Goal: Task Accomplishment & Management: Manage account settings

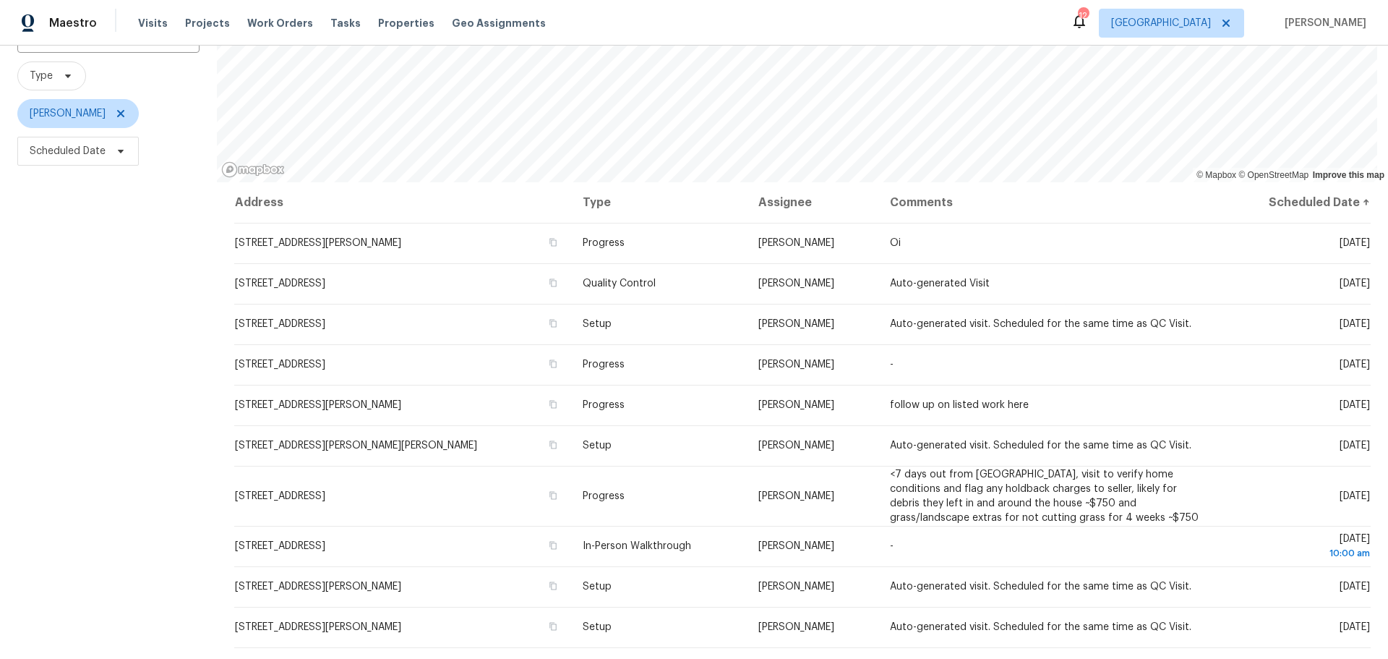
scroll to position [145, 0]
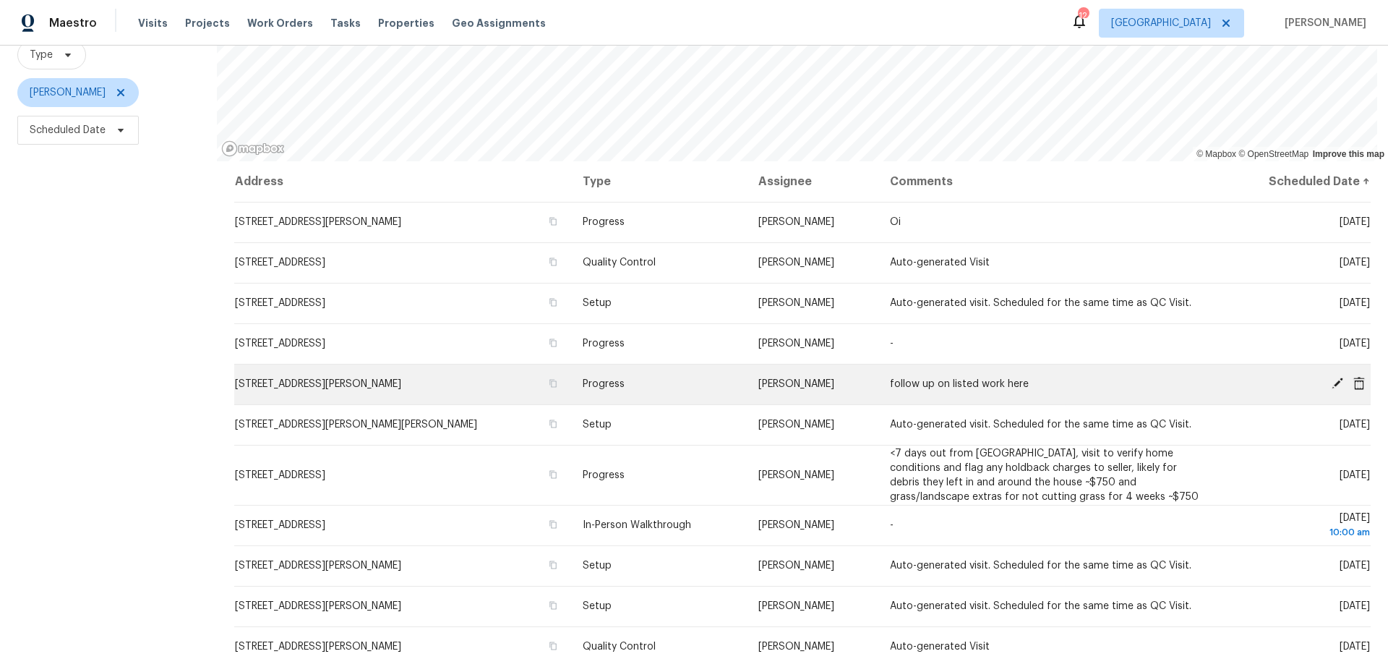
click at [289, 379] on span "7546 Becker Rd, Saint Louis, MO 63129" at bounding box center [318, 384] width 166 height 10
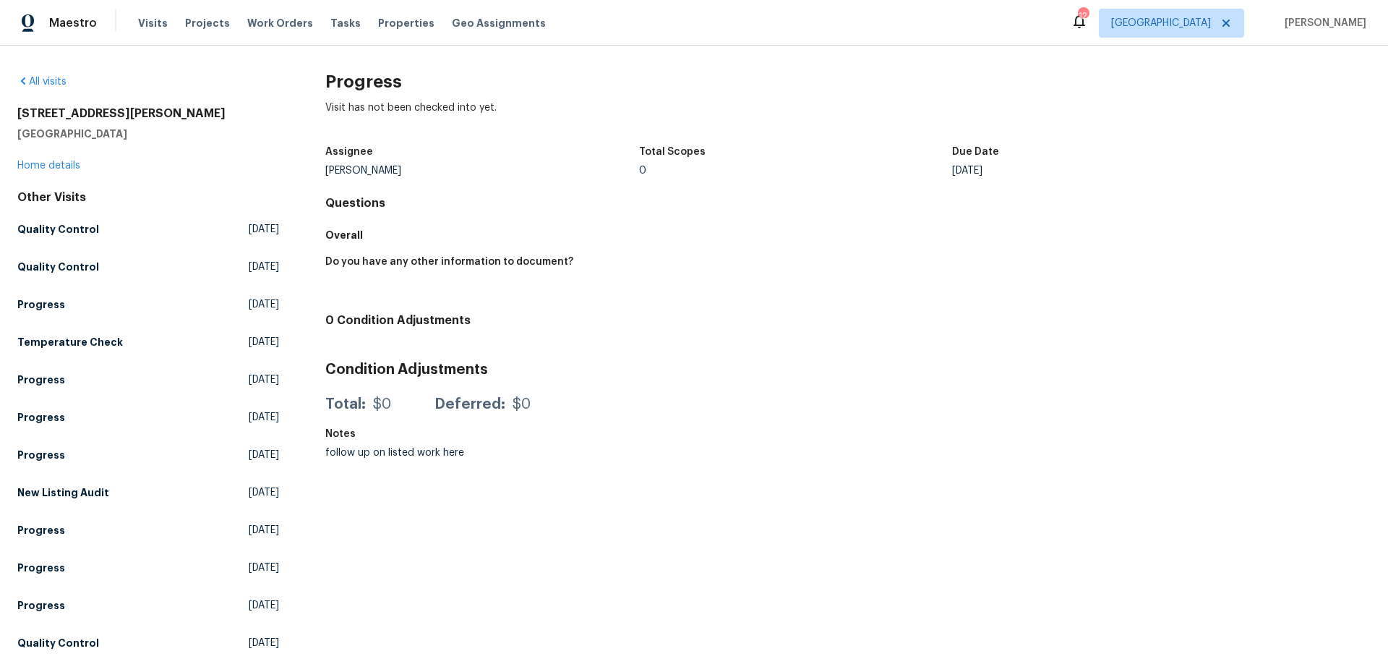
click at [358, 28] on div "Visits Projects Work Orders Tasks Properties Geo Assignments" at bounding box center [350, 23] width 425 height 29
click at [378, 19] on span "Properties" at bounding box center [406, 23] width 56 height 14
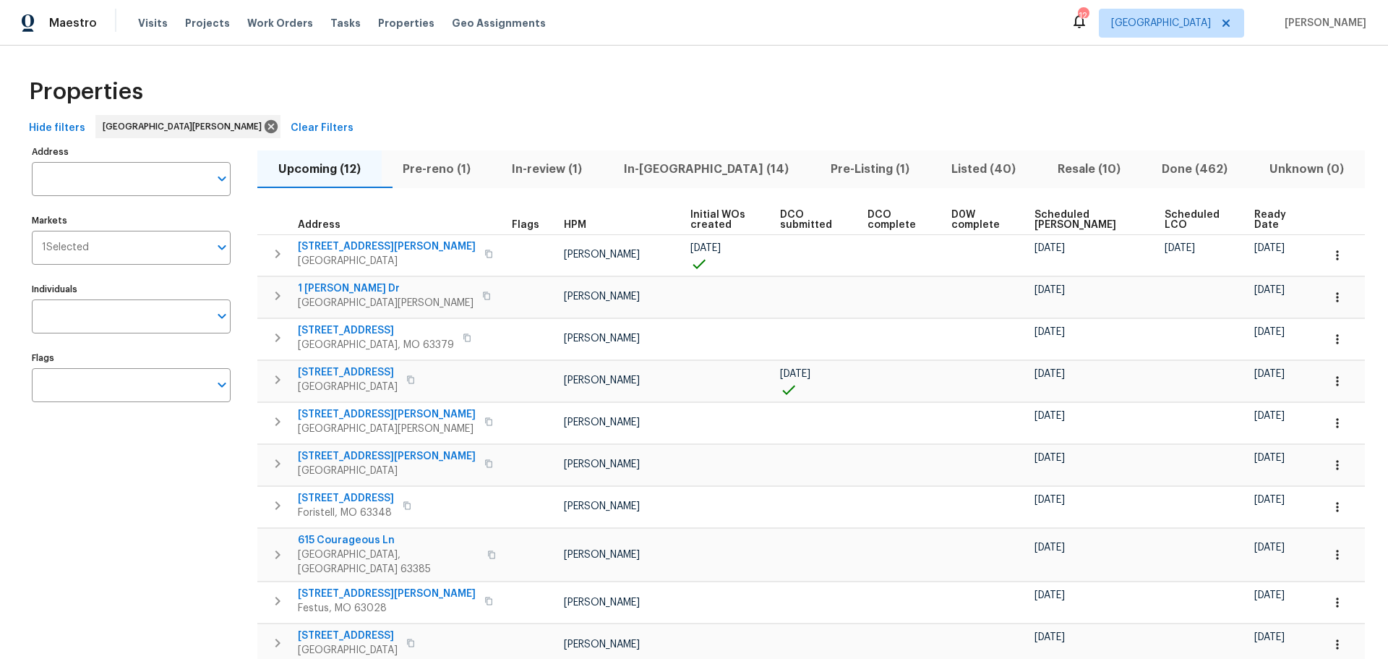
click at [939, 173] on span "Listed (40)" at bounding box center [983, 169] width 89 height 20
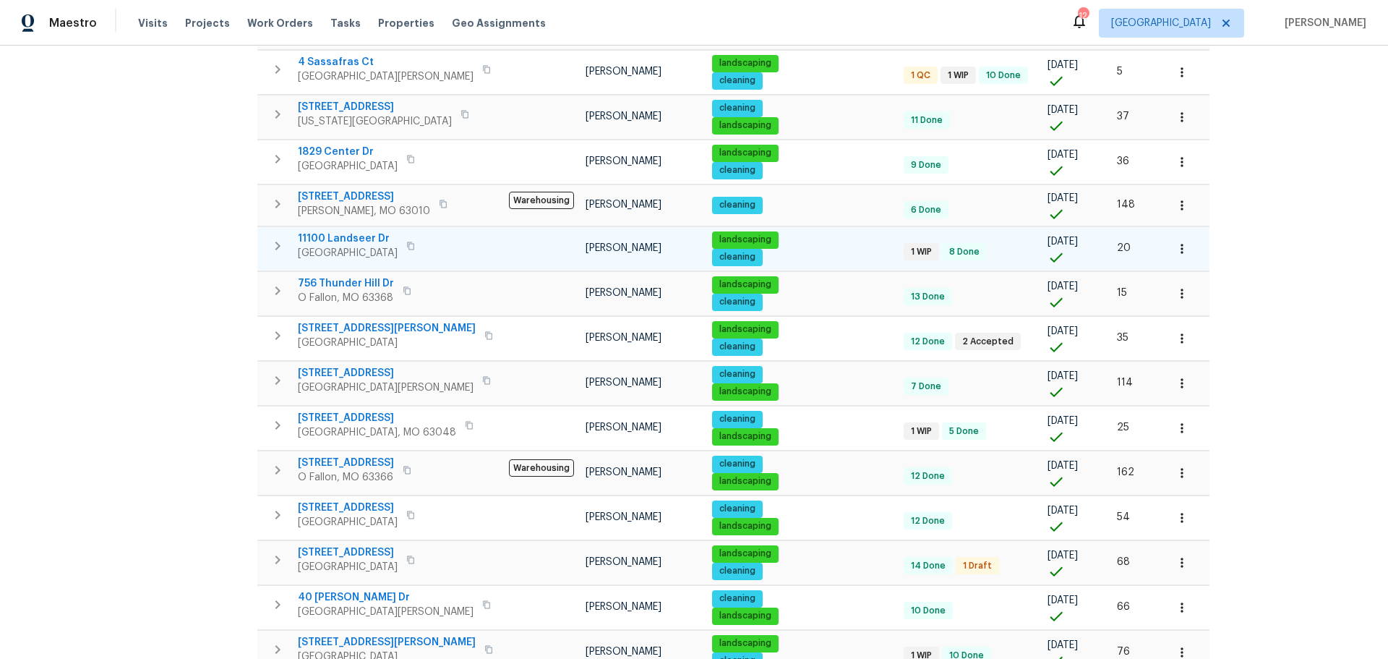
scroll to position [651, 0]
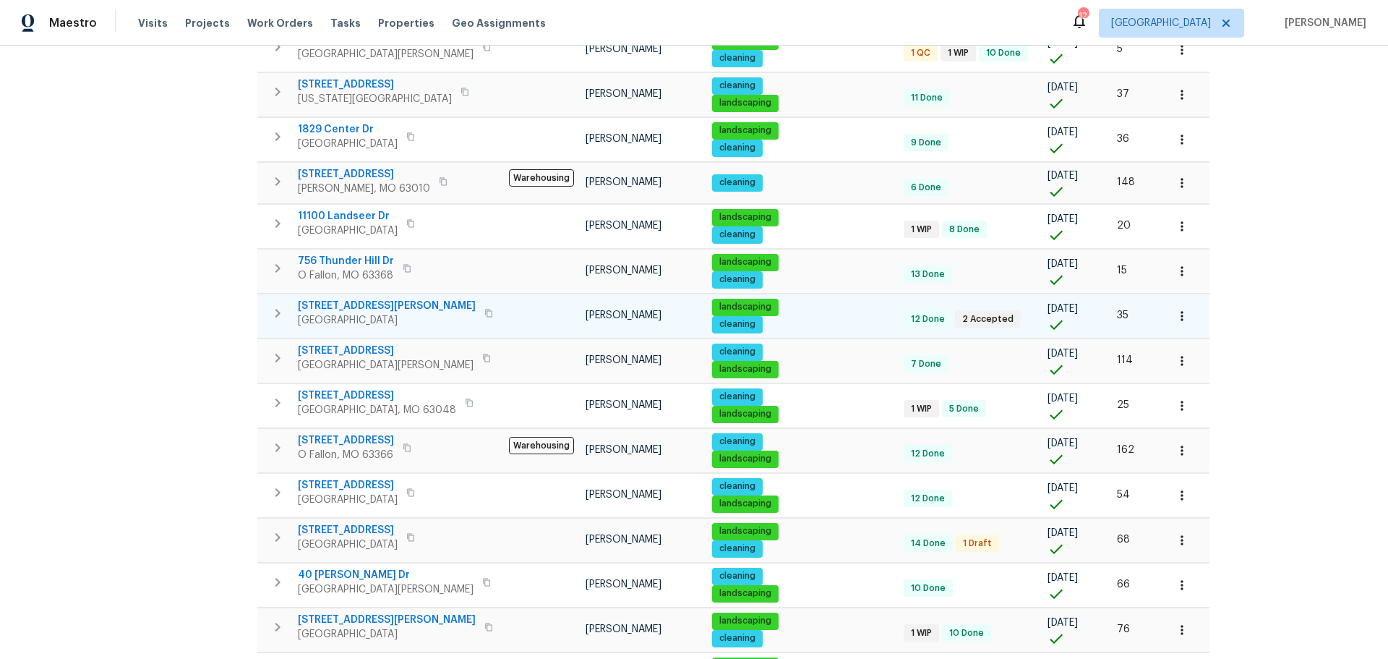
click at [361, 306] on span "7546 Becker Rd" at bounding box center [387, 306] width 178 height 14
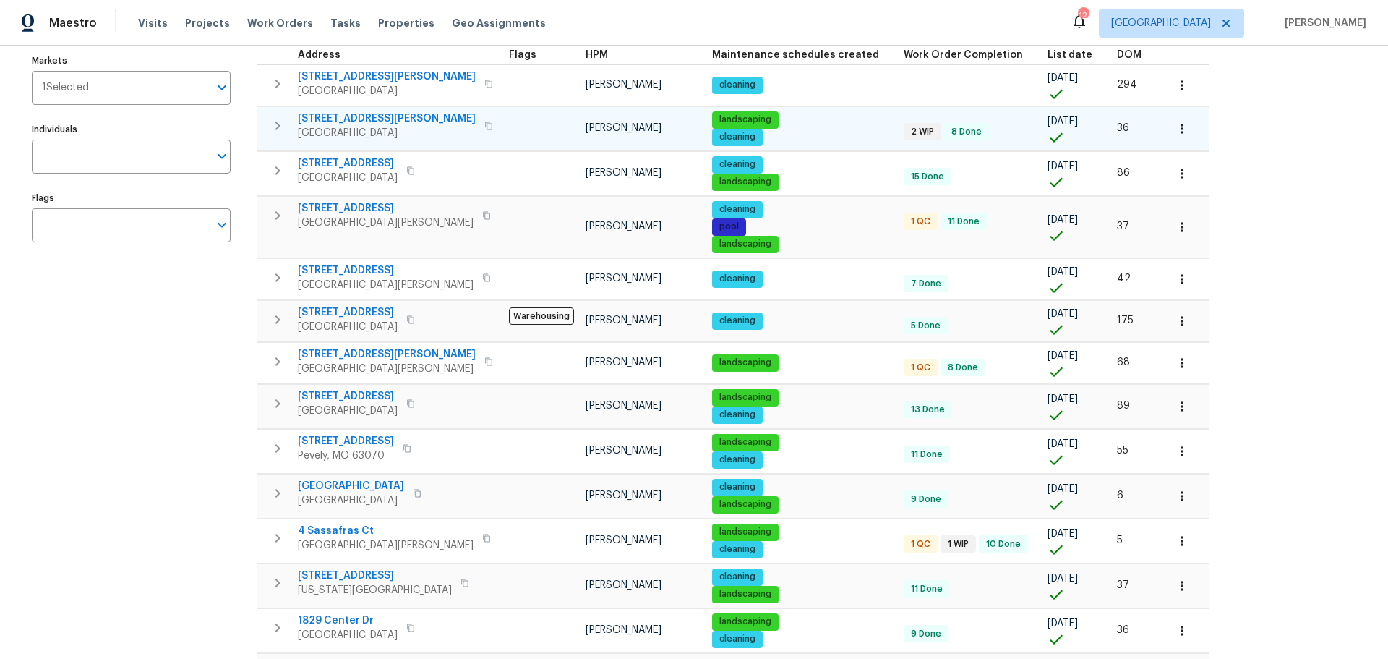
scroll to position [0, 0]
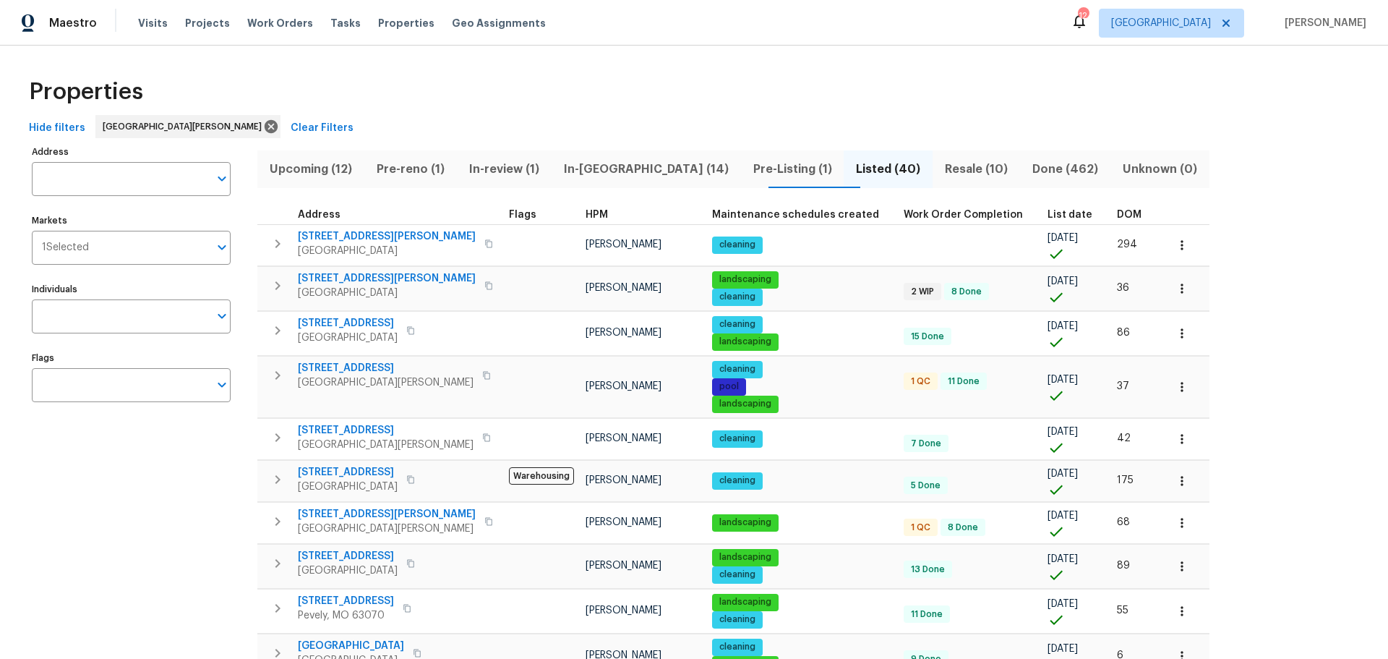
click at [348, 168] on span "Upcoming (12)" at bounding box center [311, 169] width 90 height 20
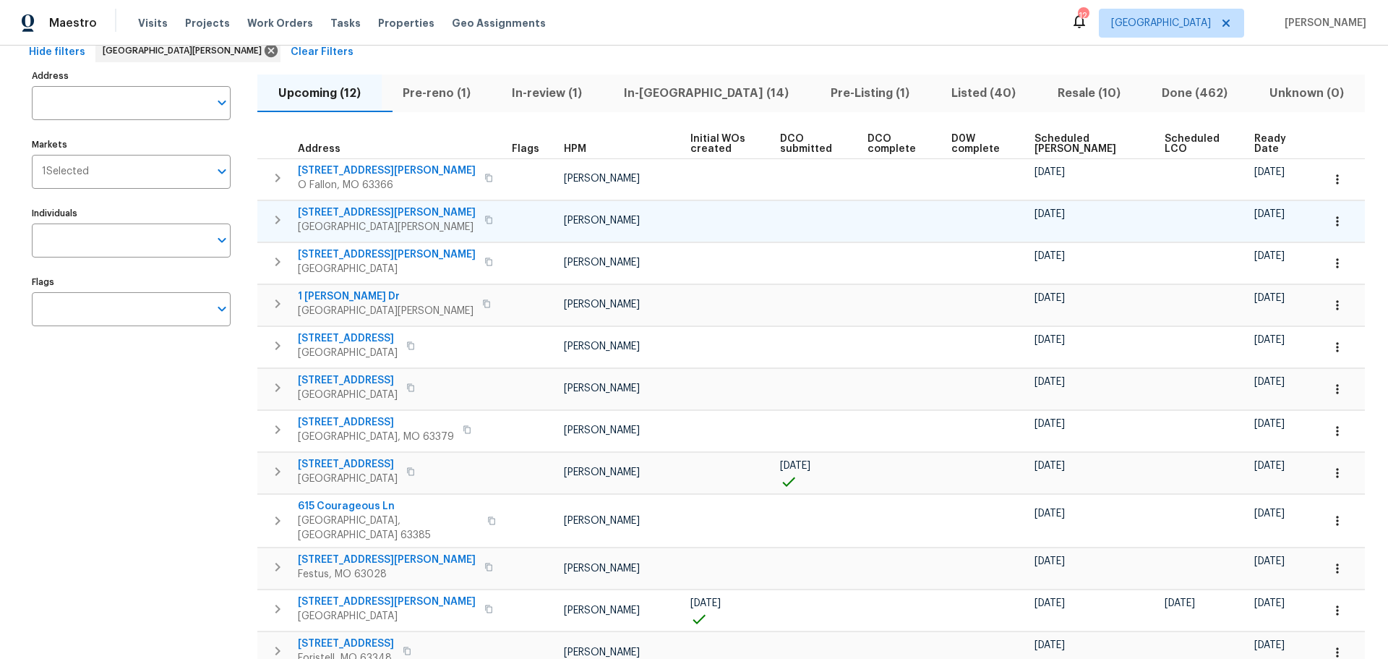
scroll to position [4, 0]
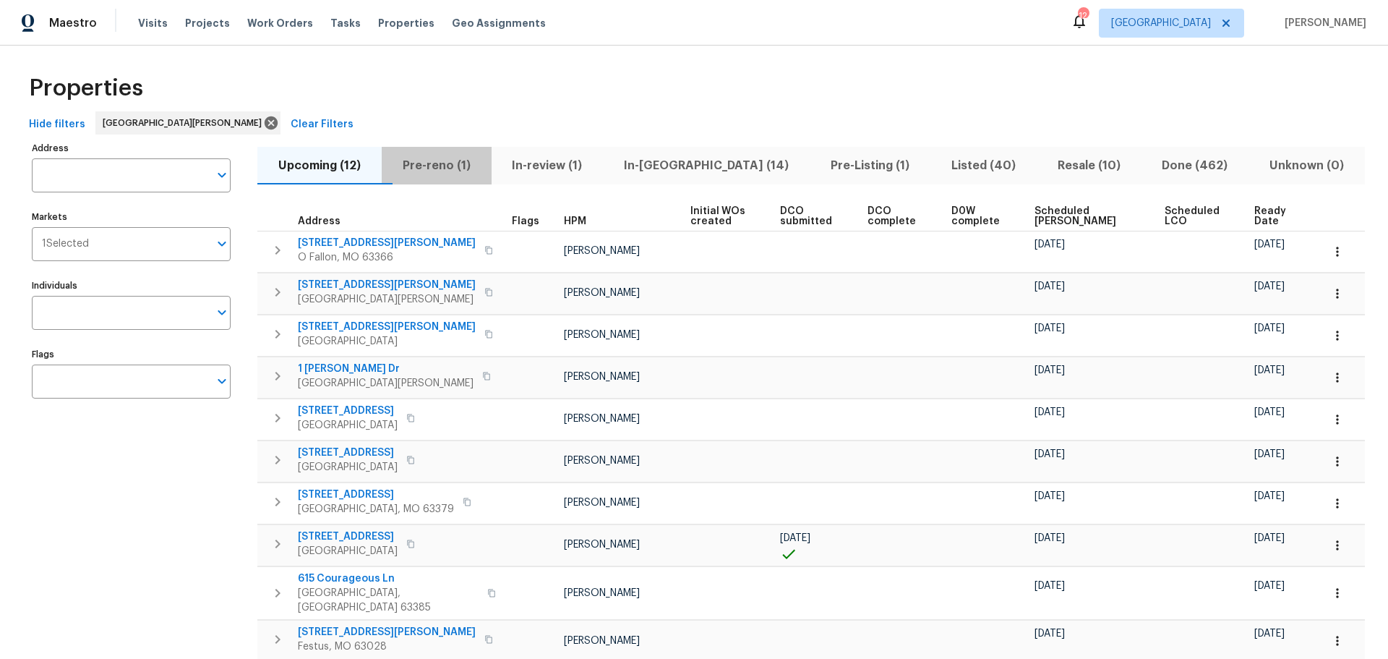
click at [468, 163] on span "Pre-reno (1)" at bounding box center [436, 165] width 93 height 20
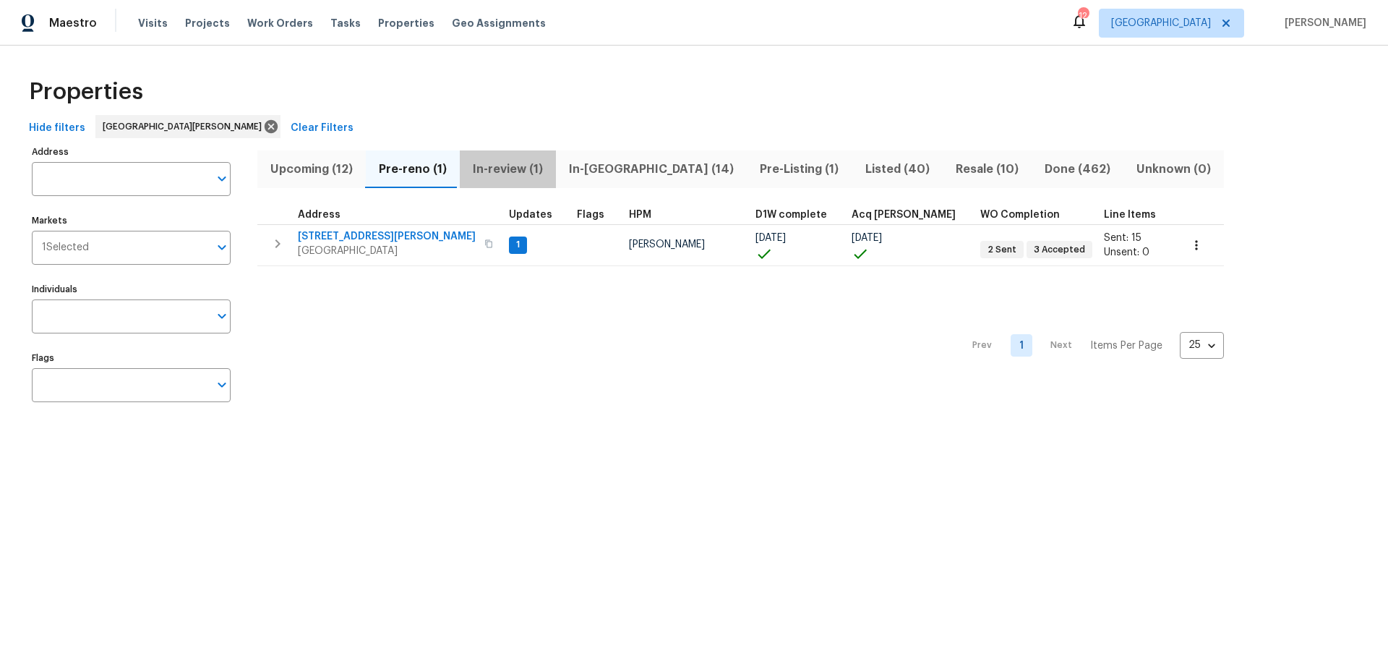
click at [504, 164] on span "In-review (1)" at bounding box center [507, 169] width 79 height 20
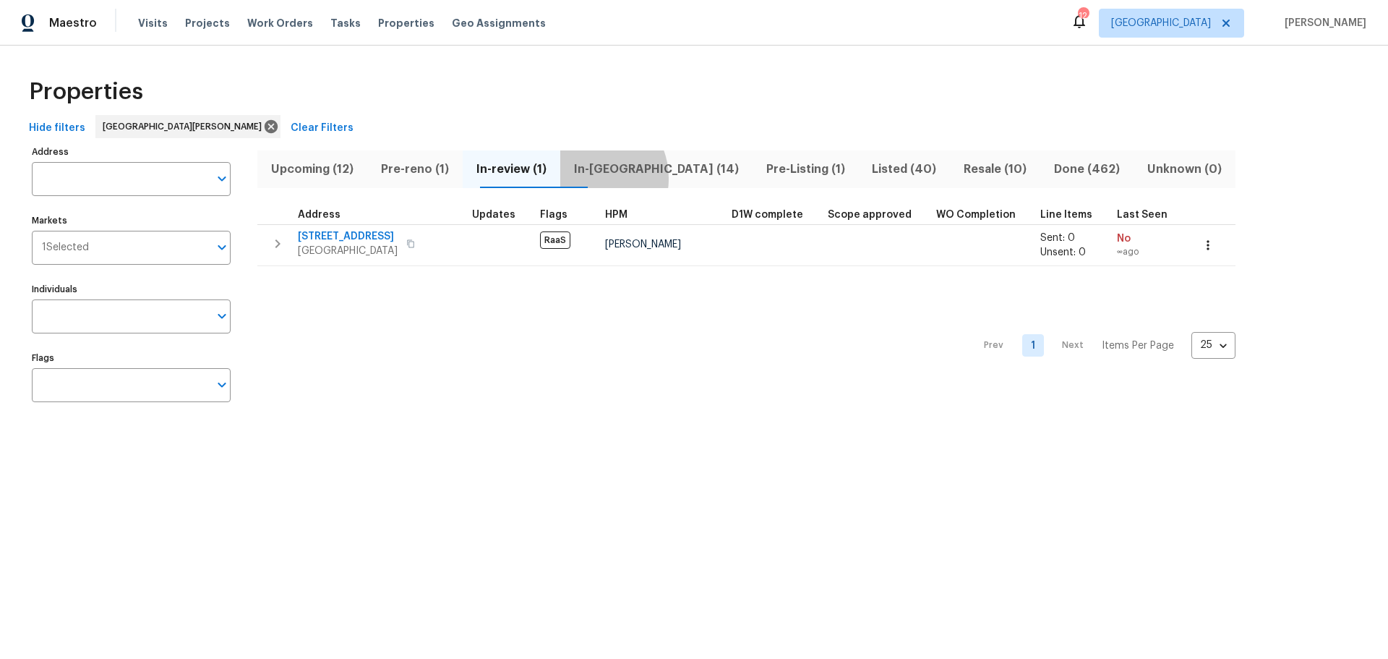
click at [614, 178] on span "In-[GEOGRAPHIC_DATA] (14)" at bounding box center [656, 169] width 175 height 20
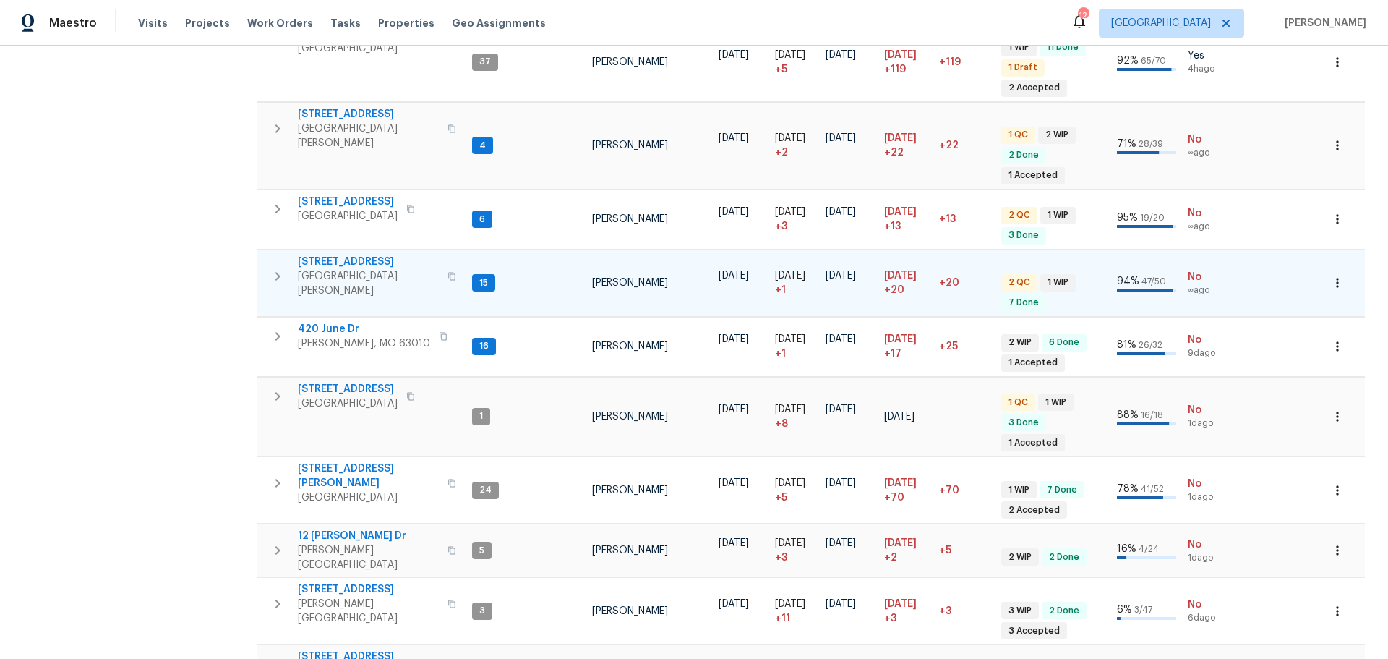
scroll to position [506, 0]
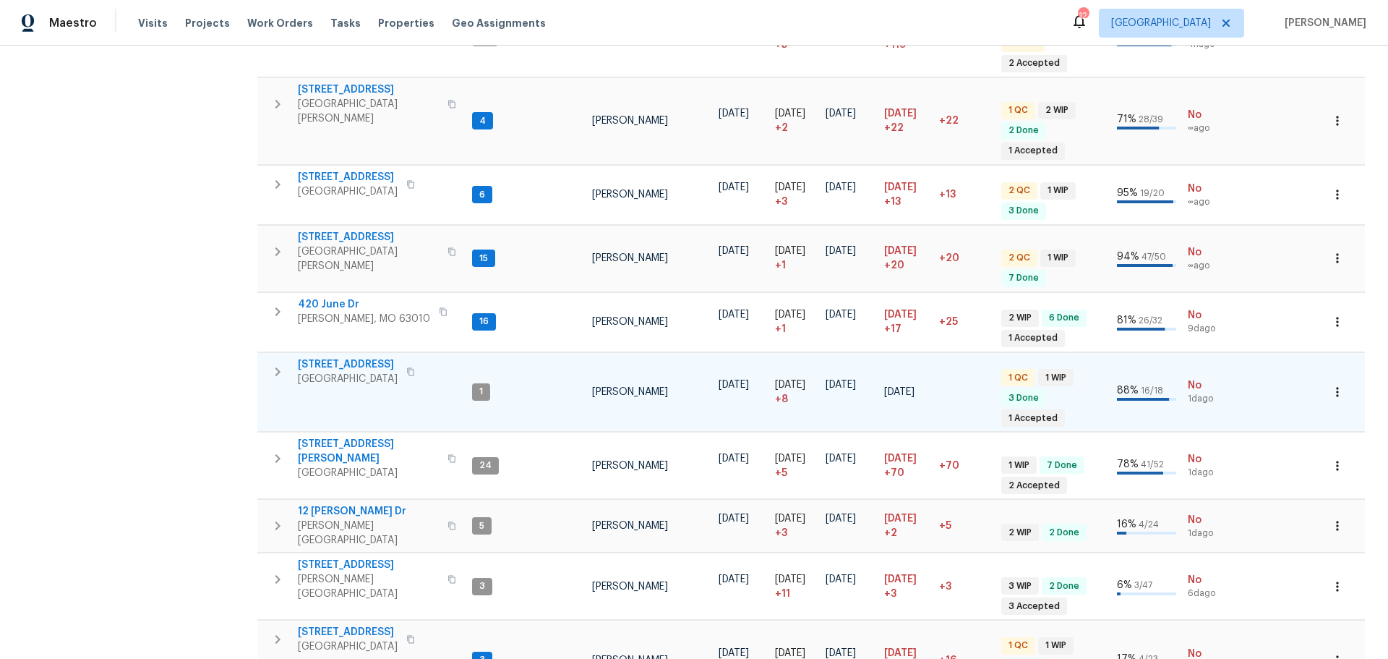
click at [380, 357] on span "[STREET_ADDRESS]" at bounding box center [348, 364] width 100 height 14
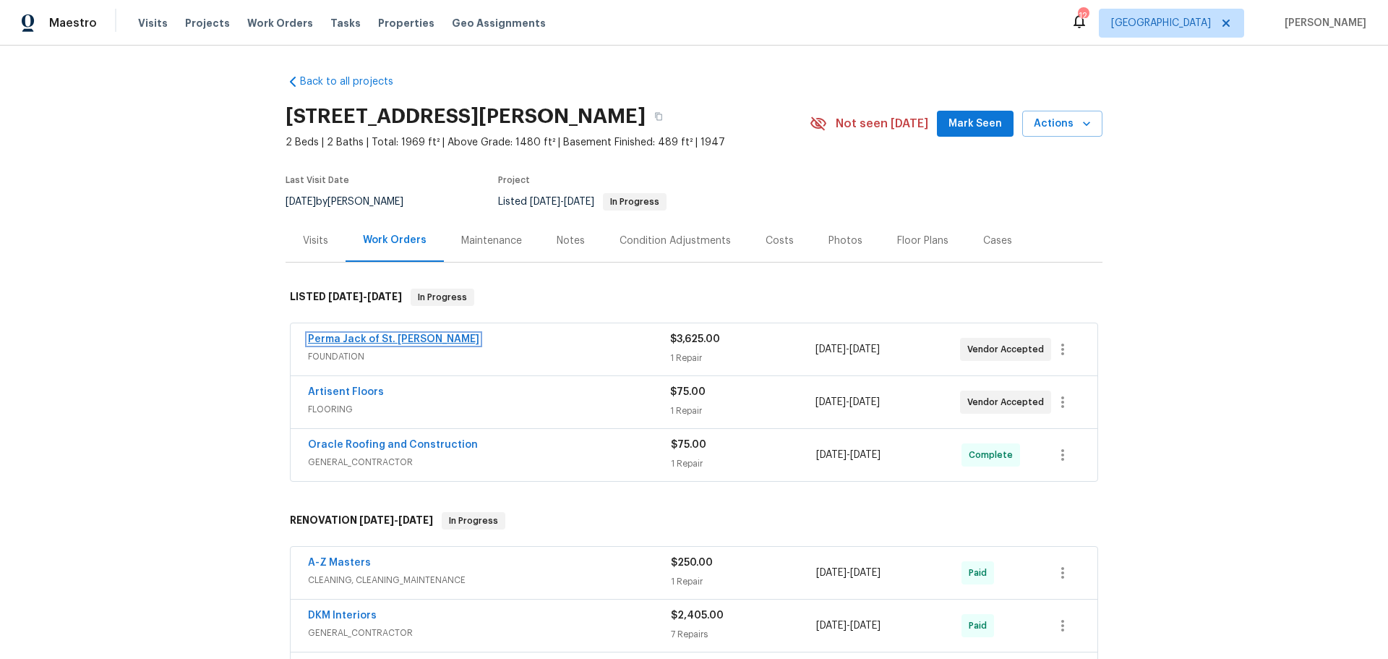
click at [400, 337] on link "Perma Jack of St. Louis" at bounding box center [393, 339] width 171 height 10
click at [773, 240] on div "Costs" at bounding box center [780, 240] width 28 height 14
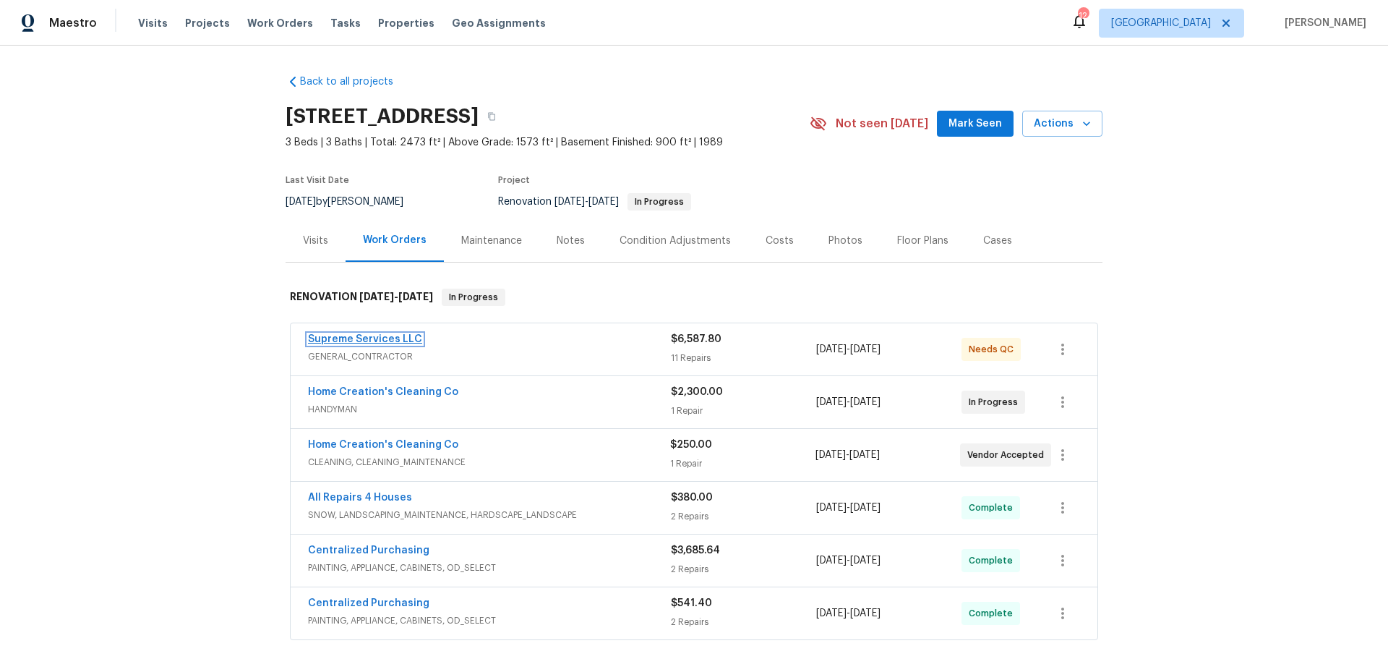
click at [386, 337] on link "Supreme Services LLC" at bounding box center [365, 339] width 114 height 10
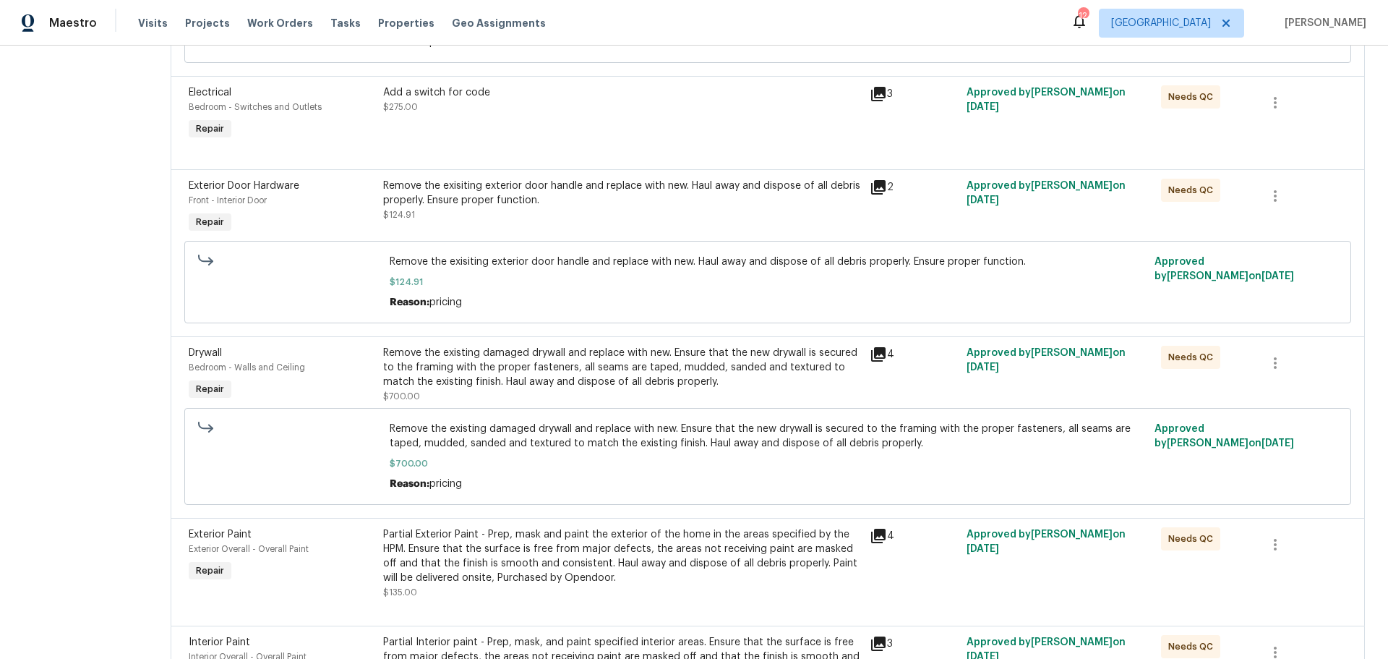
scroll to position [1043, 0]
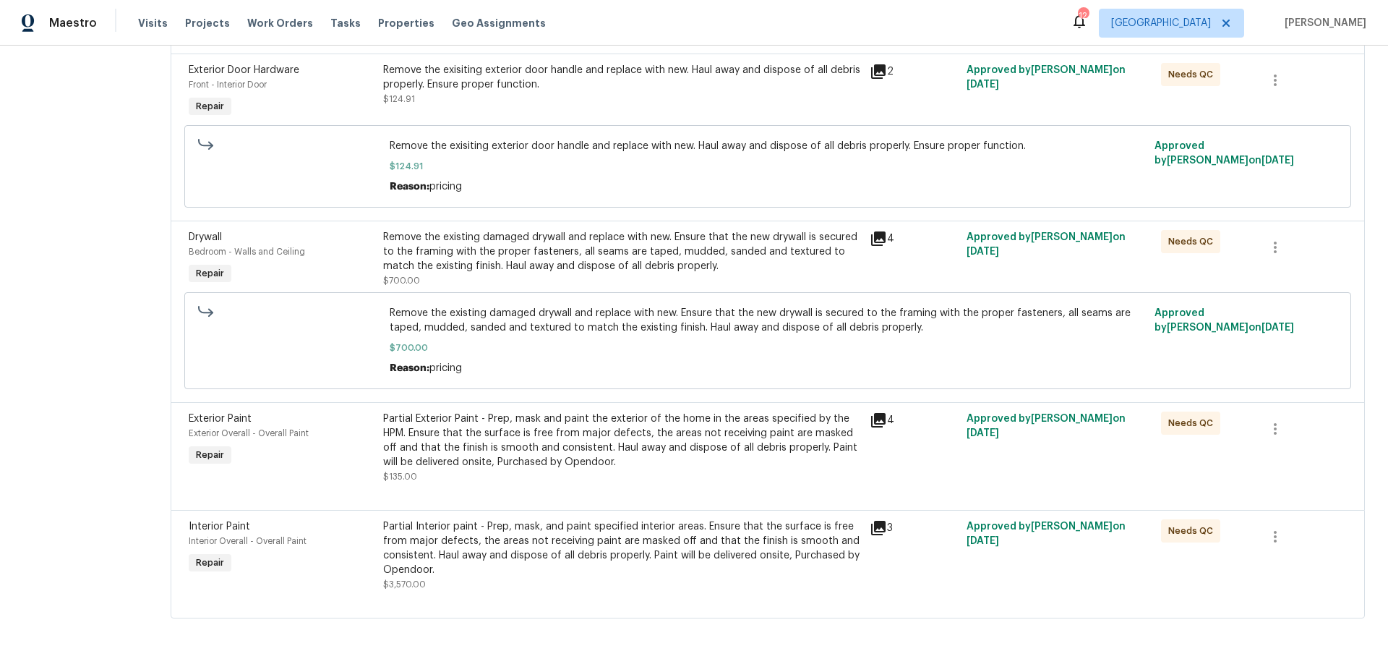
click at [632, 541] on div "Partial Interior paint - Prep, mask, and paint specified interior areas. Ensure…" at bounding box center [622, 548] width 478 height 58
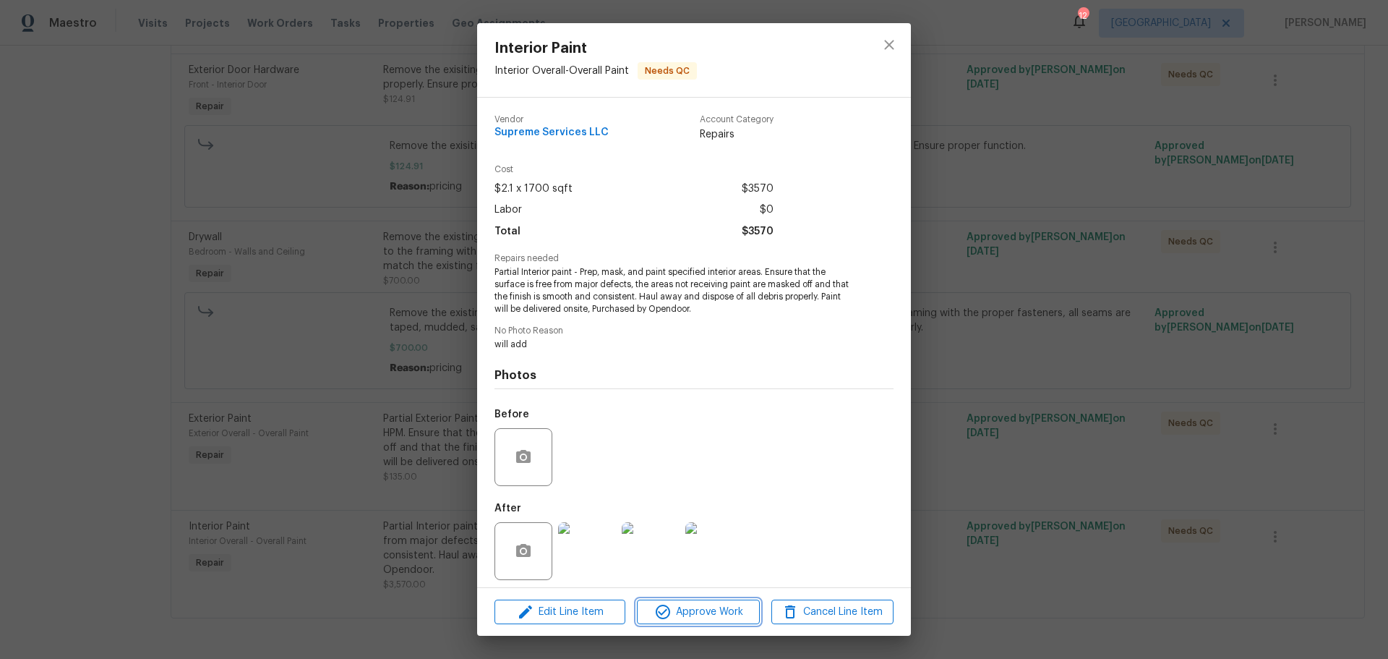
click at [703, 610] on span "Approve Work" at bounding box center [697, 612] width 113 height 18
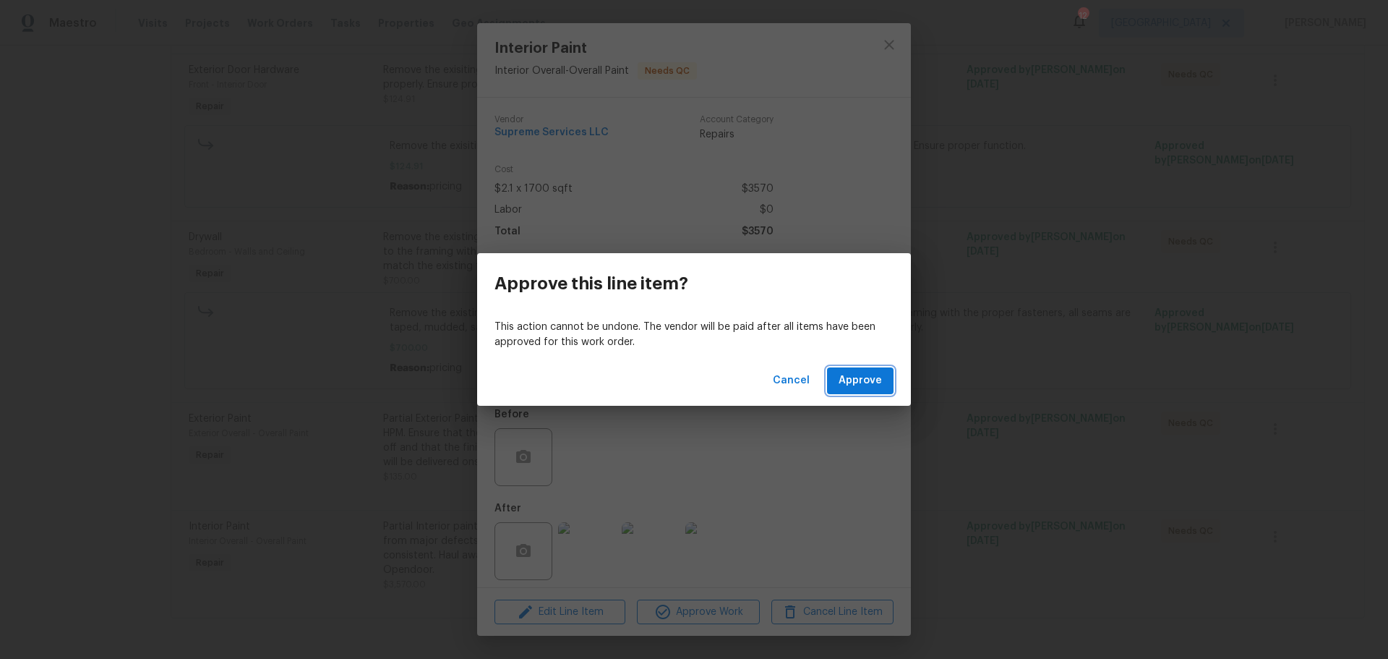
click at [846, 376] on span "Approve" at bounding box center [860, 381] width 43 height 18
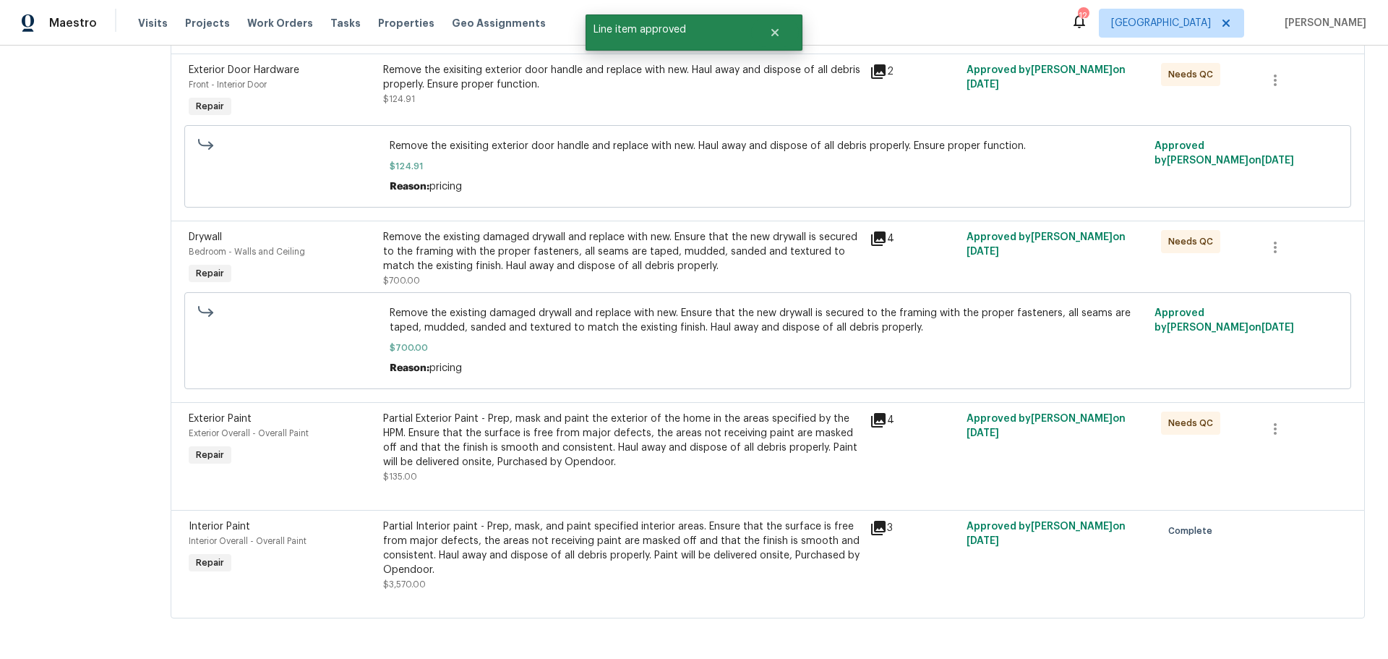
click at [599, 438] on div "Partial Exterior Paint - Prep, mask and paint the exterior of the home in the a…" at bounding box center [622, 440] width 478 height 58
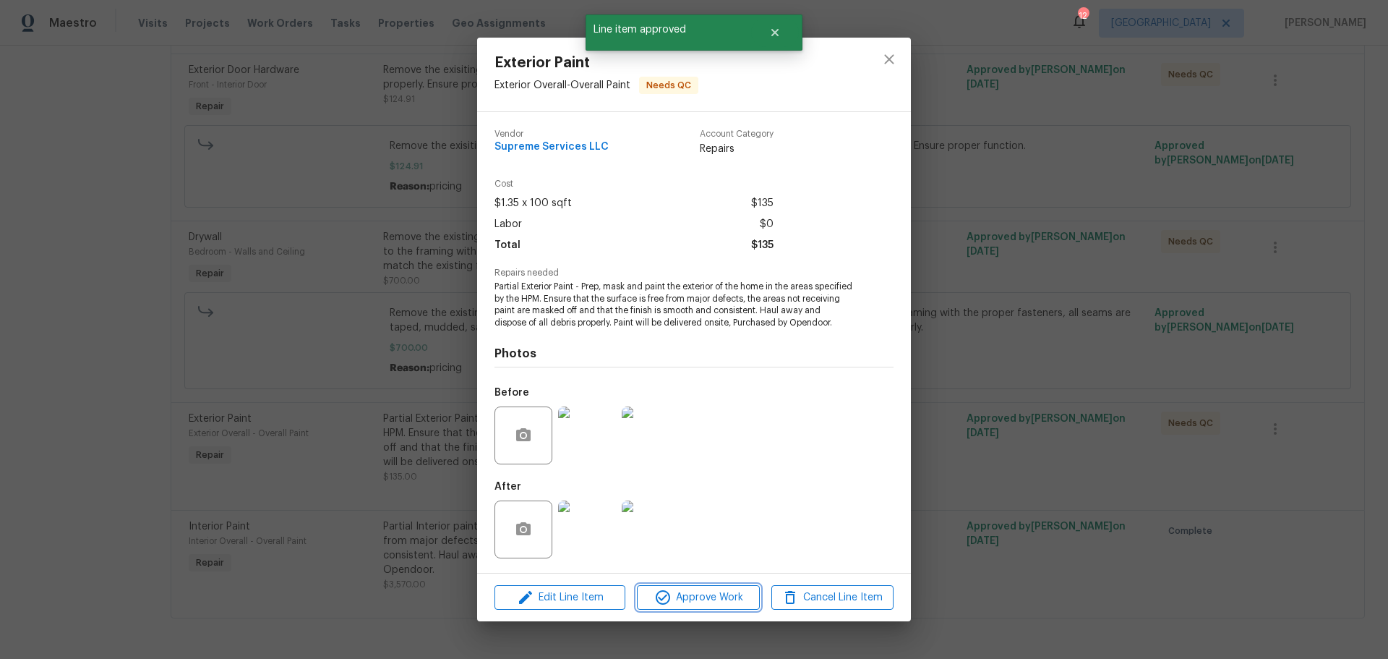
click at [701, 604] on span "Approve Work" at bounding box center [697, 597] width 113 height 18
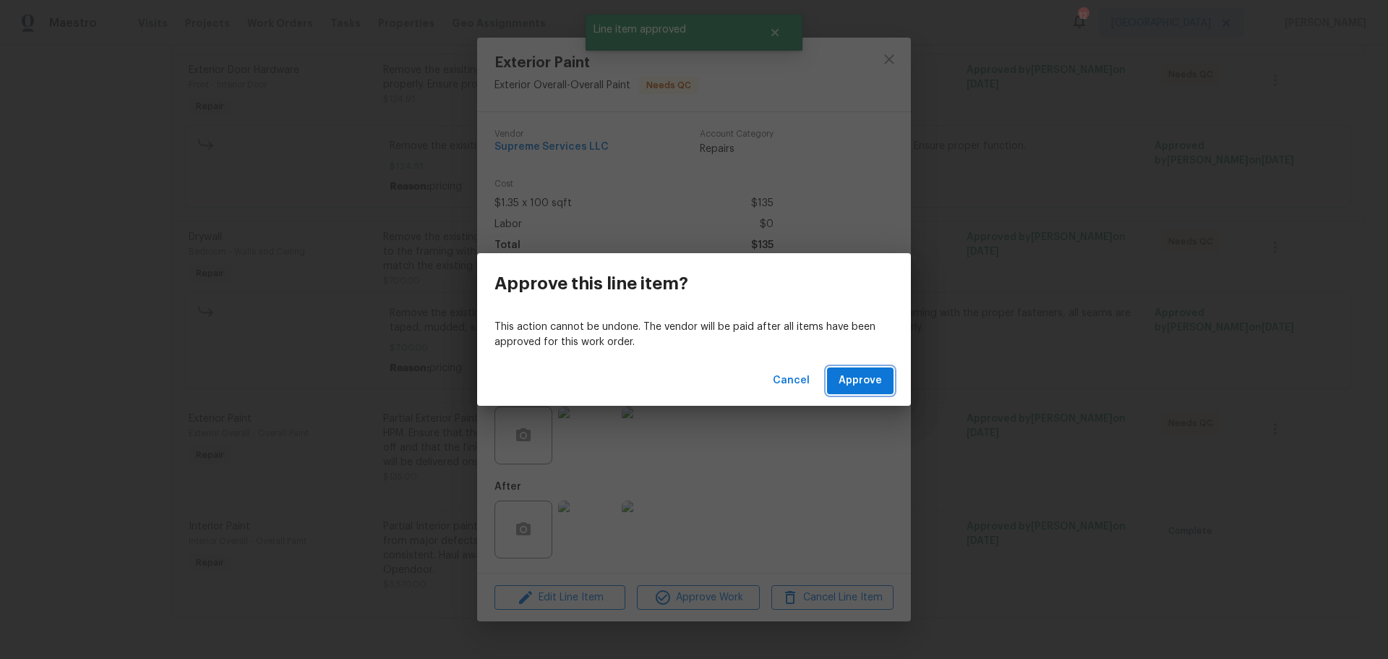
click at [859, 377] on span "Approve" at bounding box center [860, 381] width 43 height 18
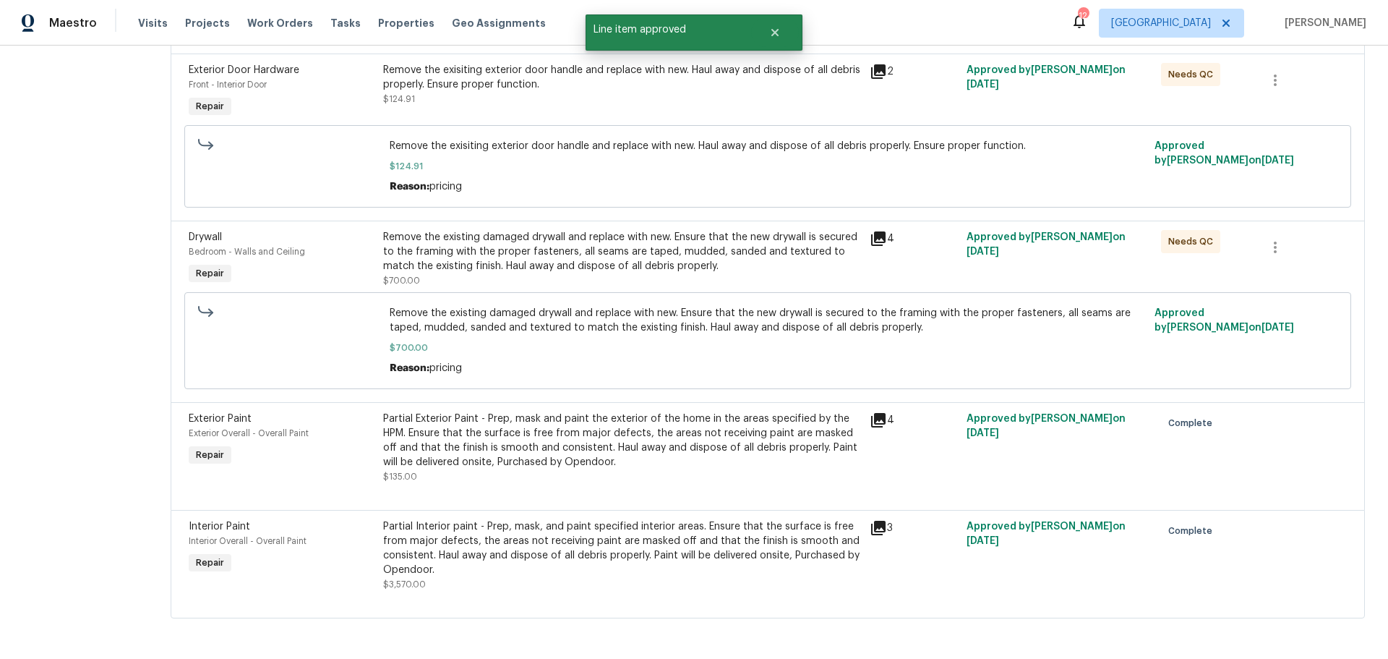
click at [605, 254] on div "Remove the existing damaged drywall and replace with new. Ensure that the new d…" at bounding box center [622, 251] width 478 height 43
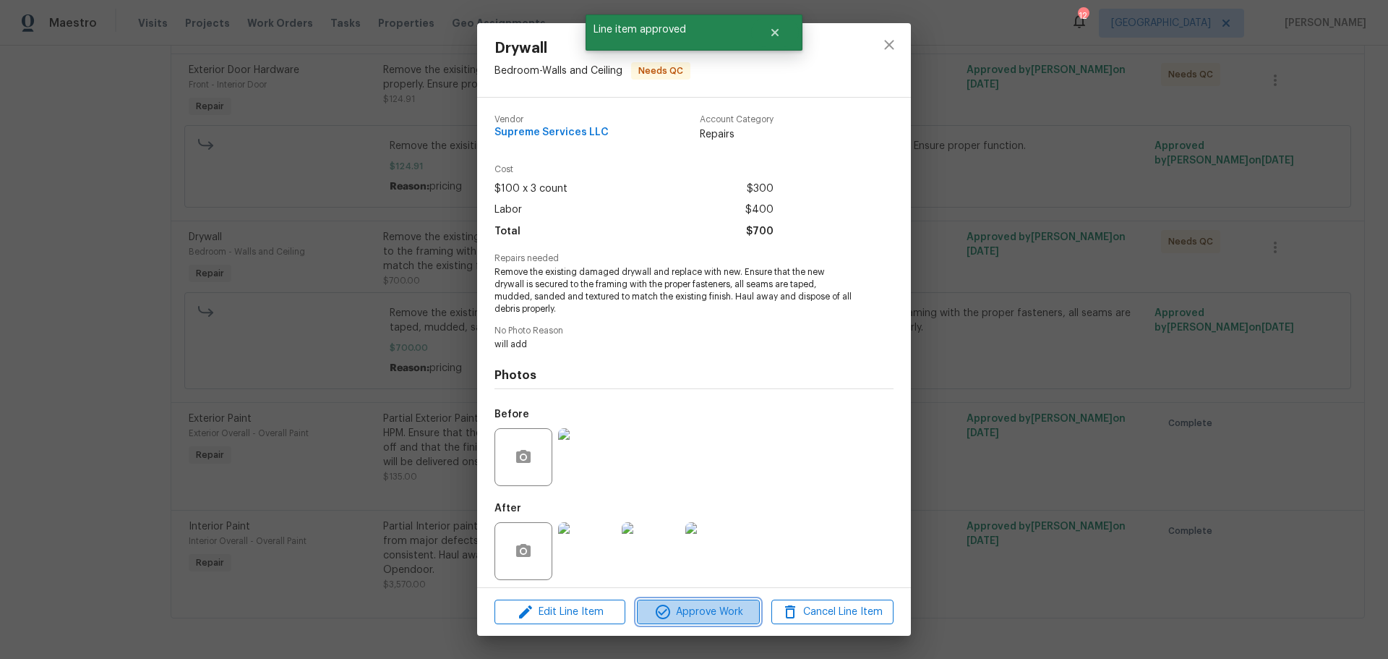
click at [678, 606] on span "Approve Work" at bounding box center [697, 612] width 113 height 18
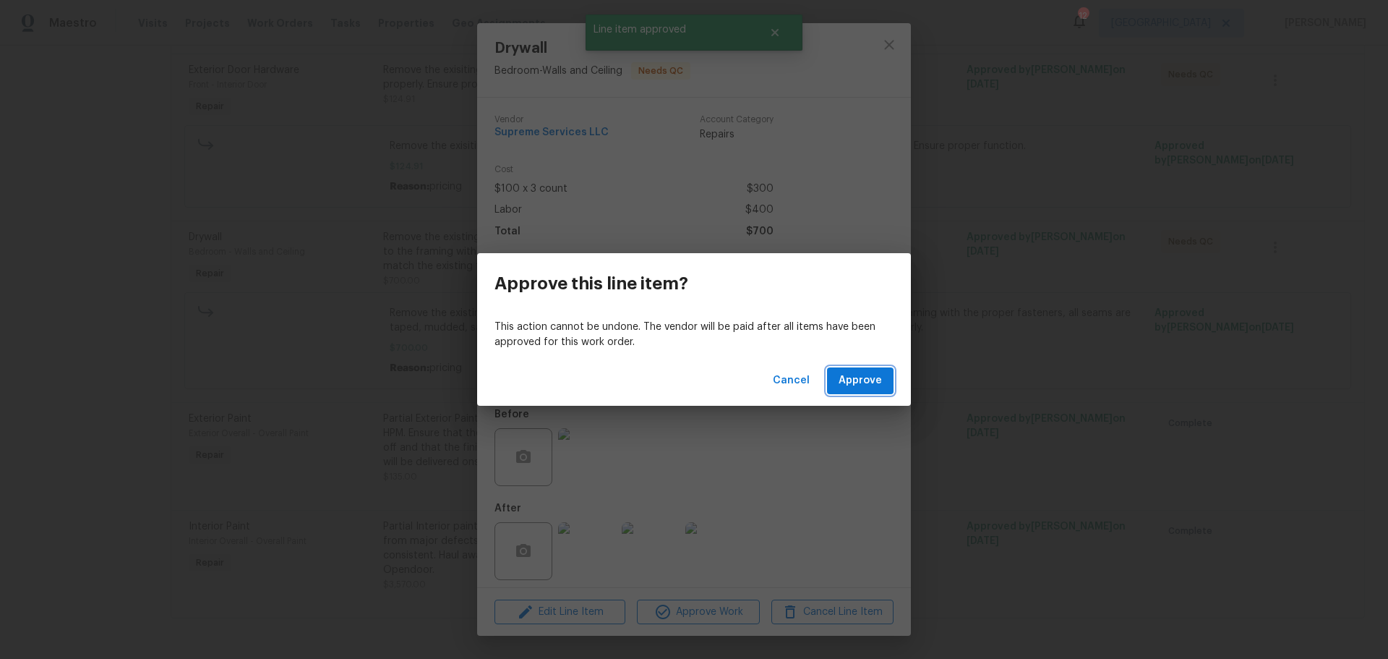
click at [865, 377] on span "Approve" at bounding box center [860, 381] width 43 height 18
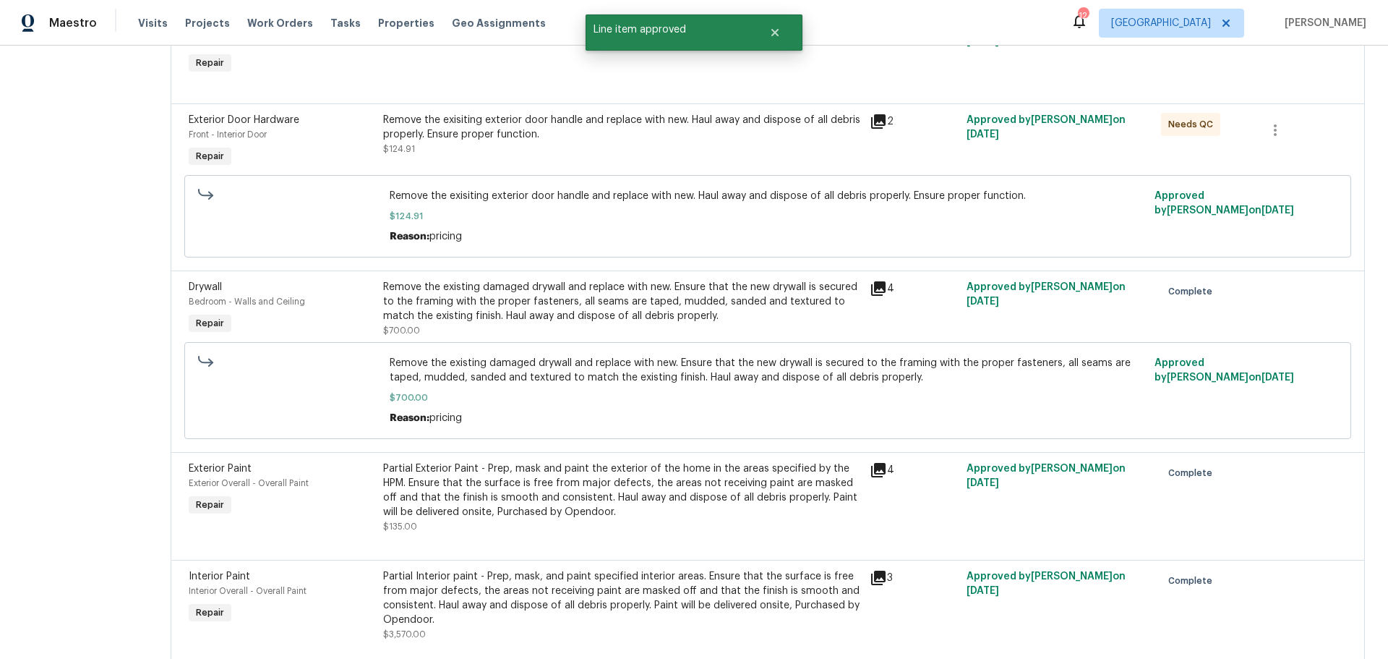
scroll to position [899, 0]
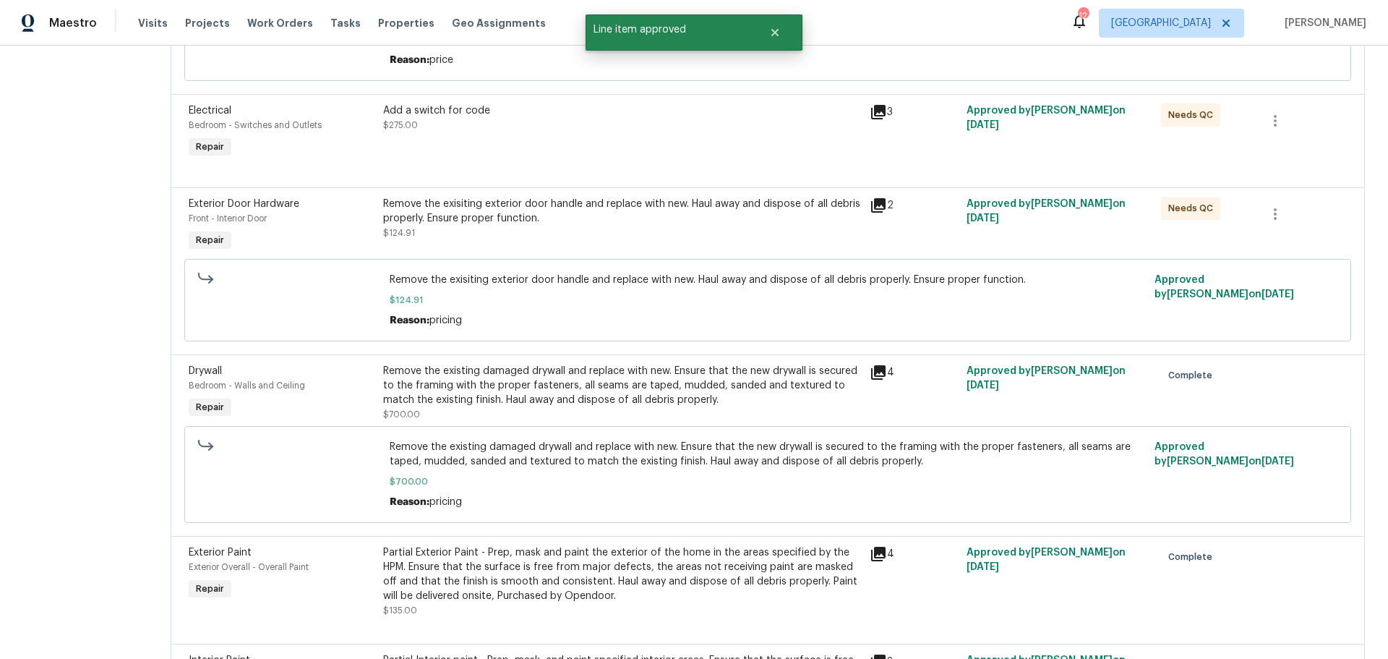
click at [617, 239] on div "Remove the exisiting exterior door handle and replace with new. Haul away and d…" at bounding box center [622, 218] width 478 height 43
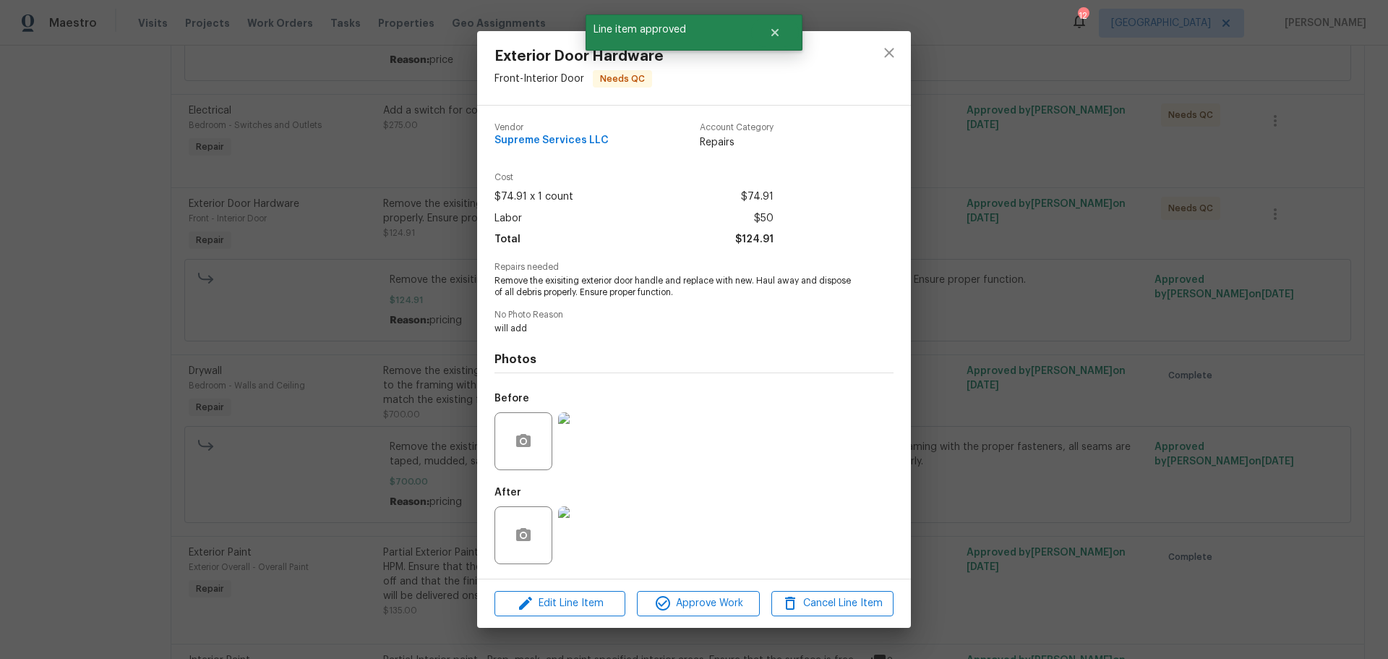
click at [578, 523] on img at bounding box center [587, 535] width 58 height 58
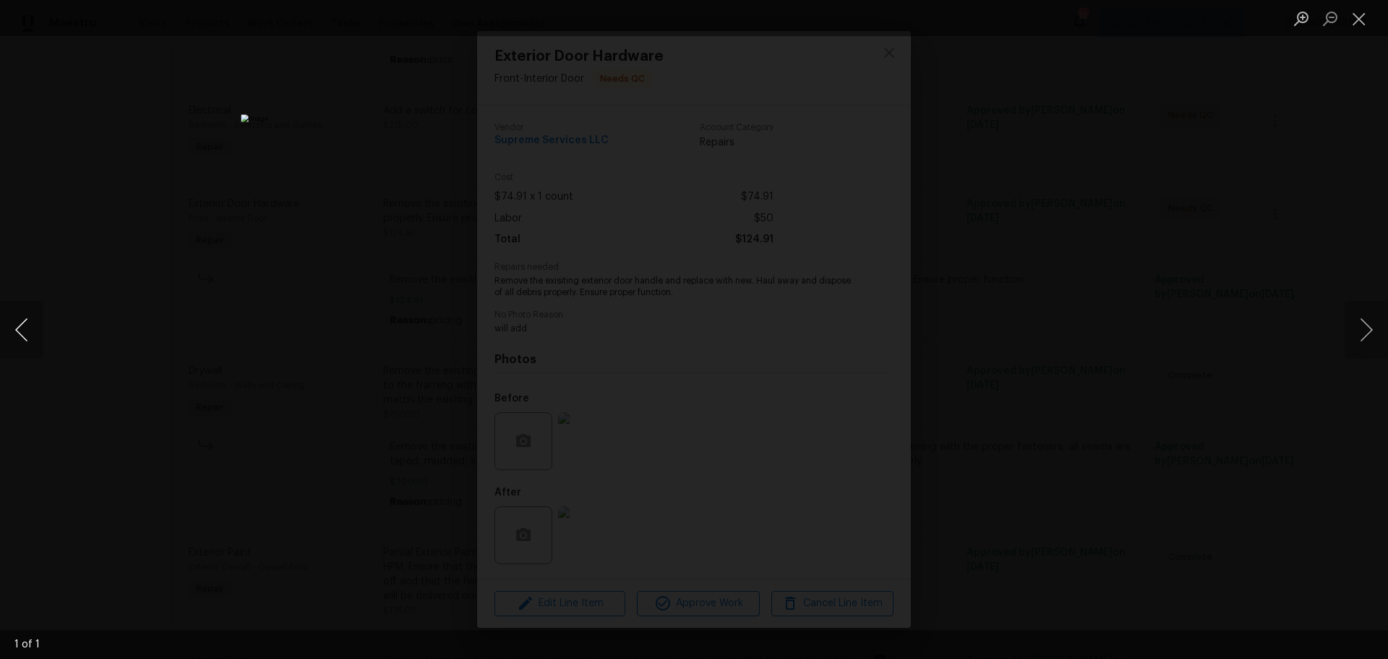
click at [15, 335] on button "Previous image" at bounding box center [21, 330] width 43 height 58
click at [1357, 320] on button "Next image" at bounding box center [1366, 330] width 43 height 58
click at [1353, 14] on button "Close lightbox" at bounding box center [1359, 18] width 29 height 25
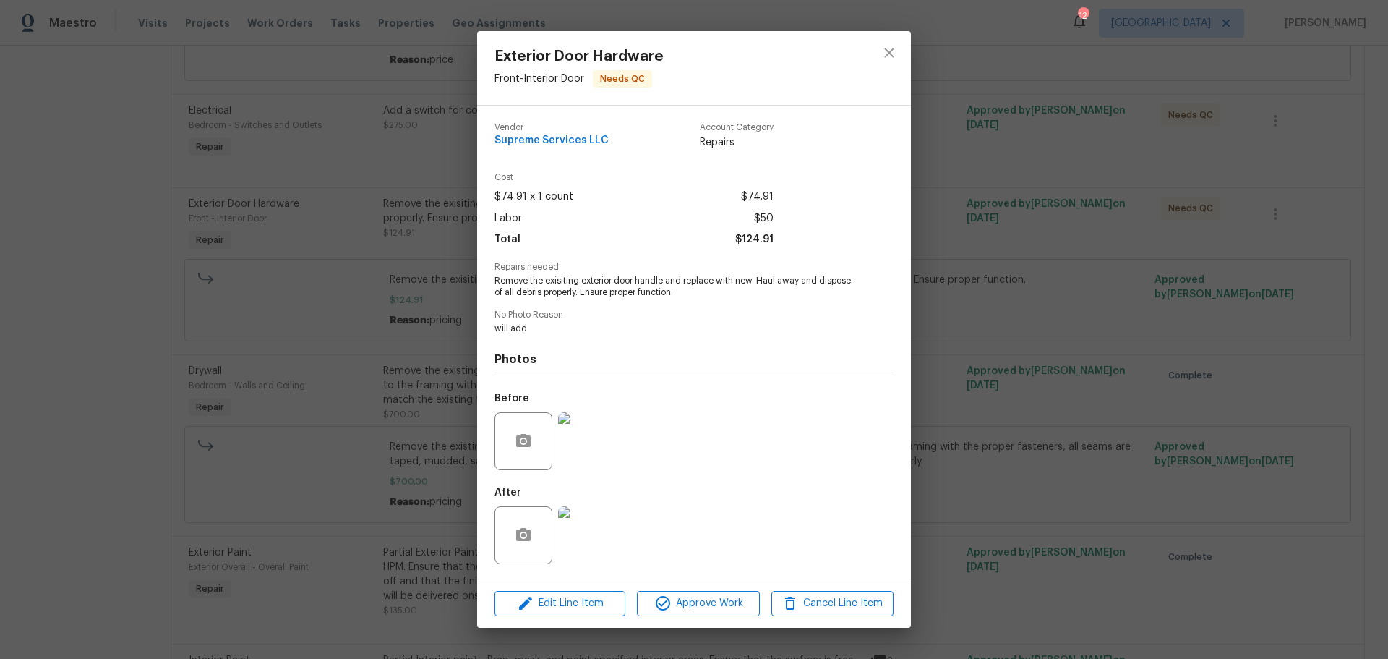
click at [585, 458] on img at bounding box center [587, 441] width 58 height 58
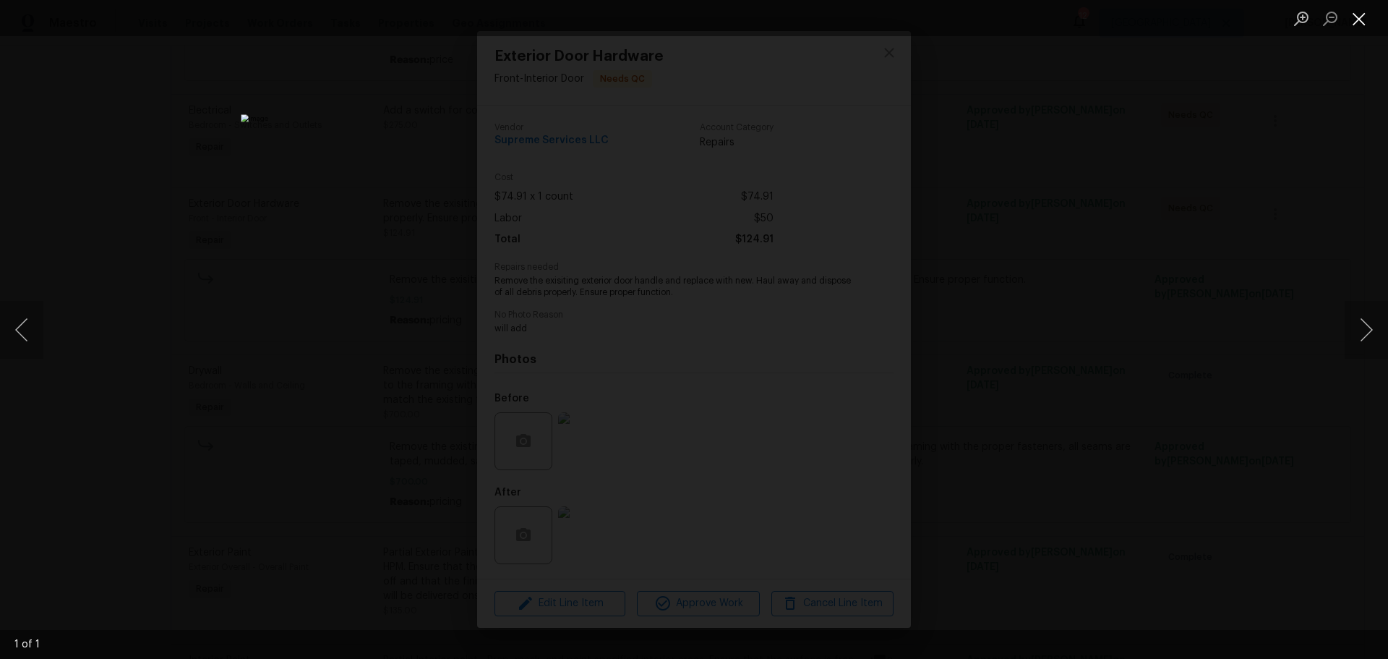
click at [1356, 17] on button "Close lightbox" at bounding box center [1359, 18] width 29 height 25
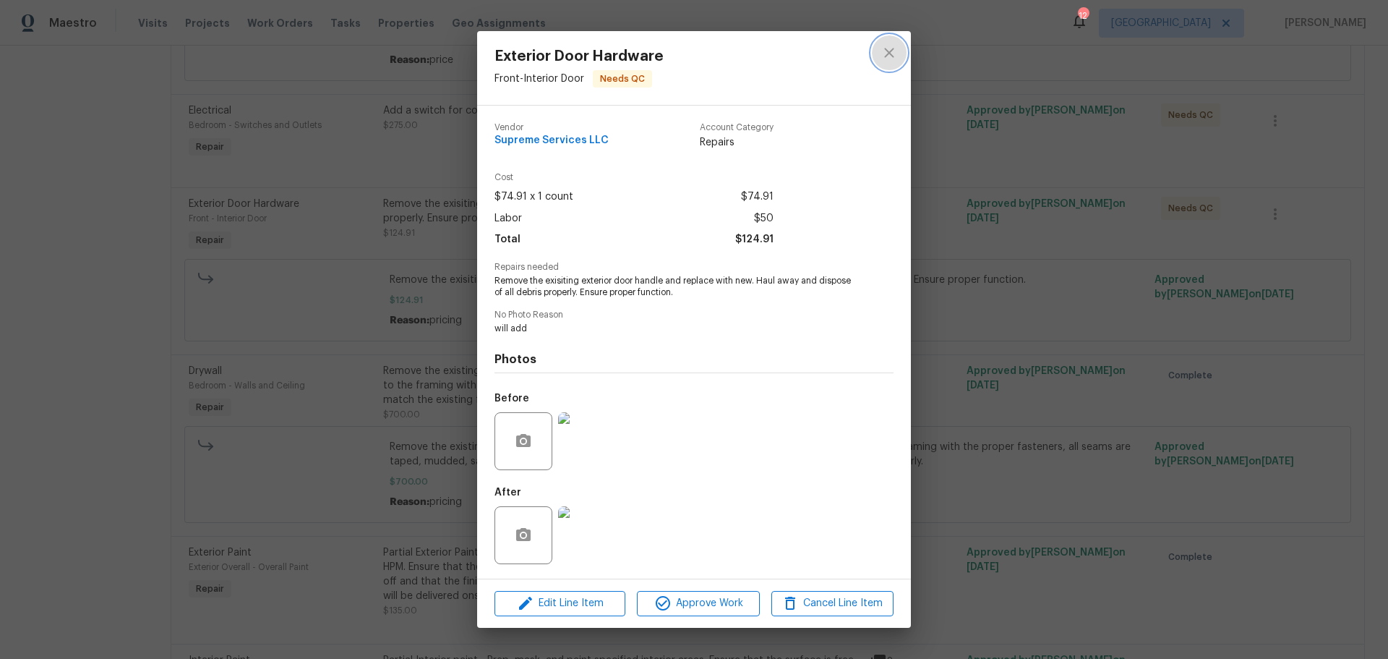
click at [891, 51] on icon "close" at bounding box center [888, 52] width 9 height 9
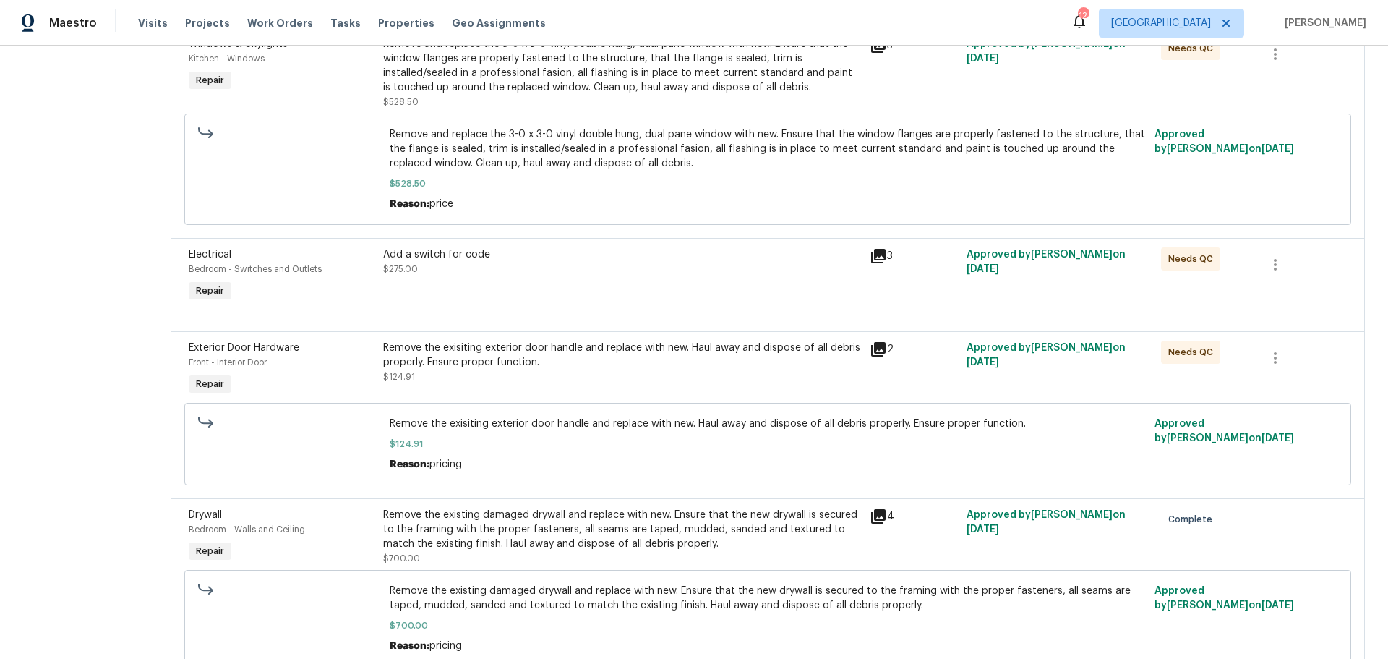
scroll to position [754, 0]
click at [530, 286] on div "Add a switch for code $275.00" at bounding box center [622, 277] width 486 height 67
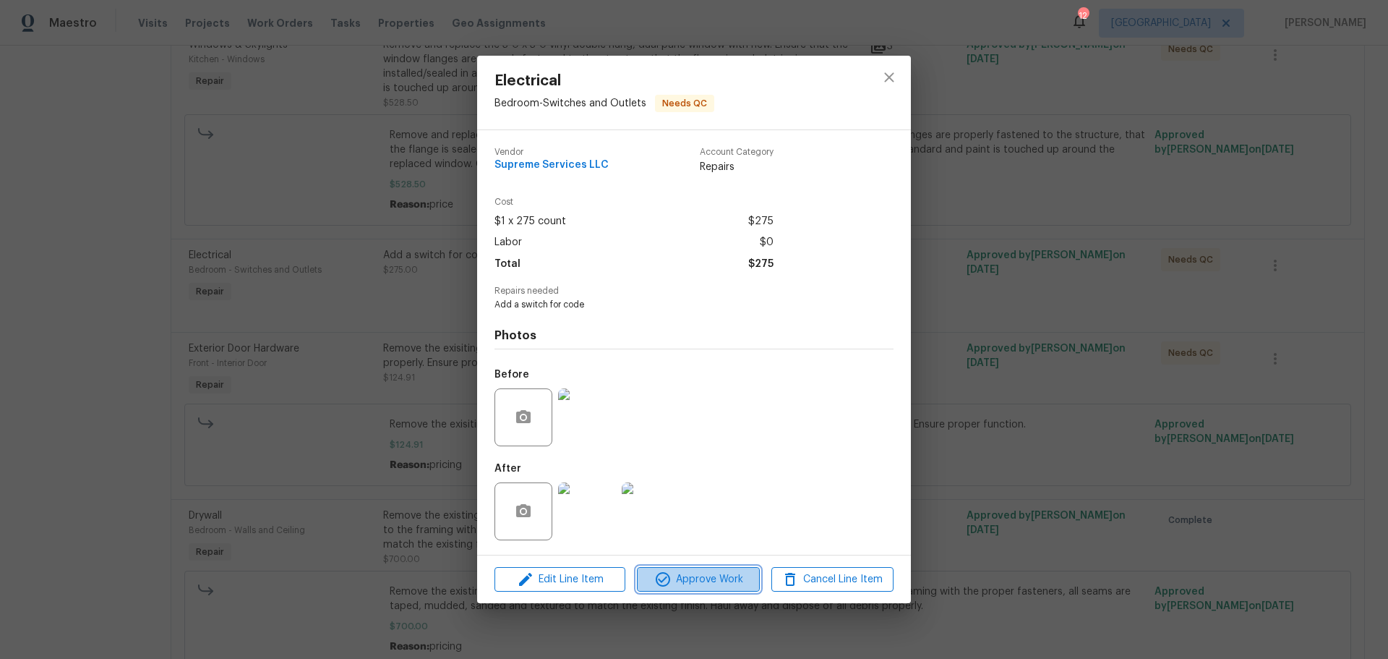
click at [687, 579] on span "Approve Work" at bounding box center [697, 579] width 113 height 18
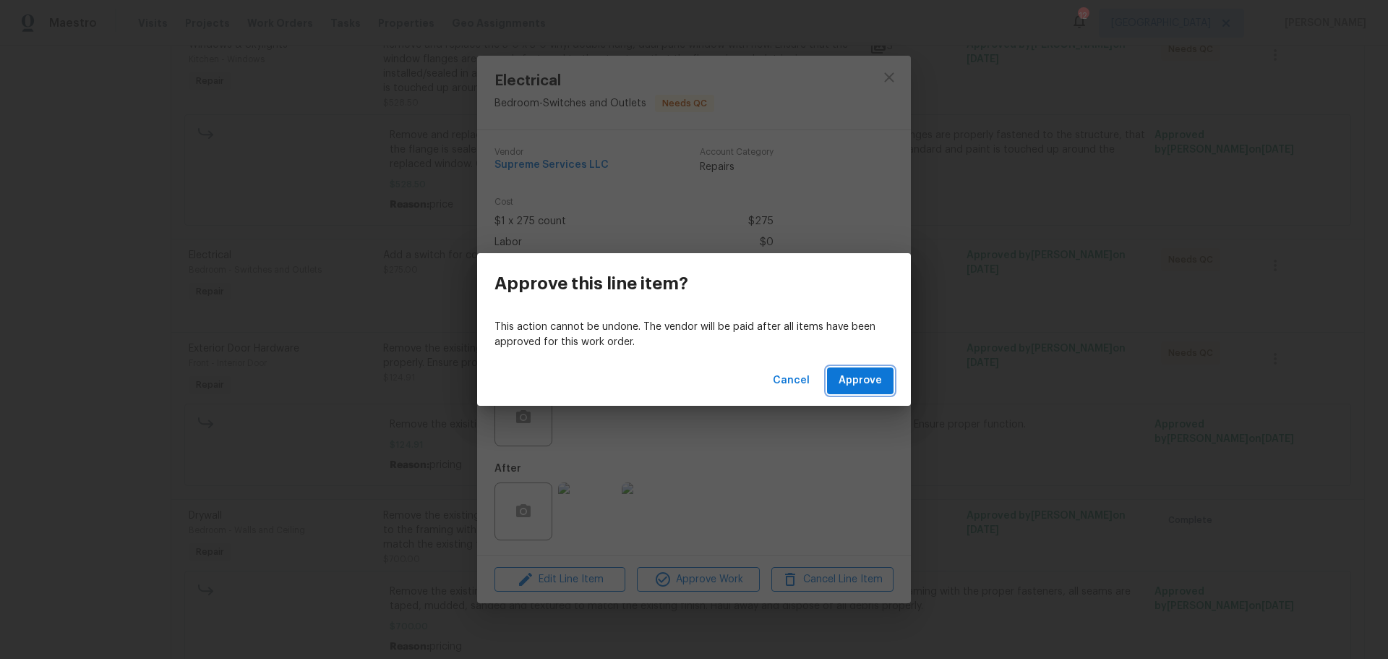
click at [860, 385] on span "Approve" at bounding box center [860, 381] width 43 height 18
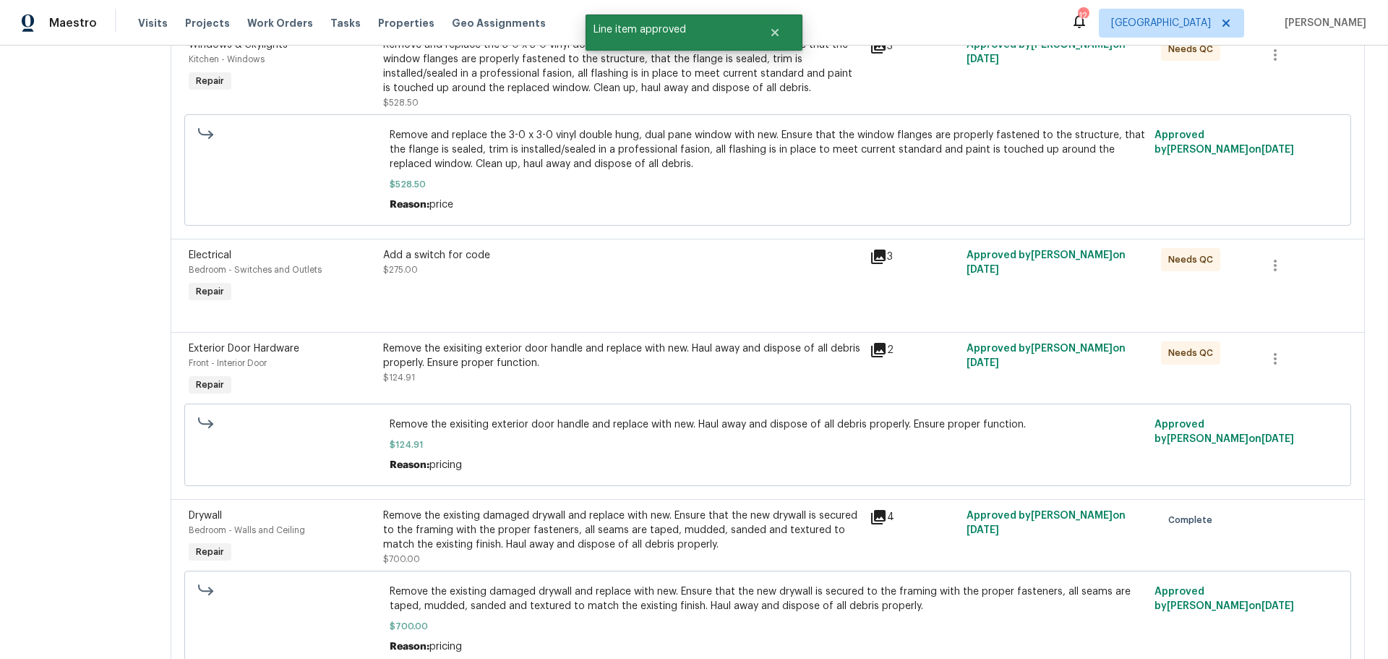
scroll to position [0, 0]
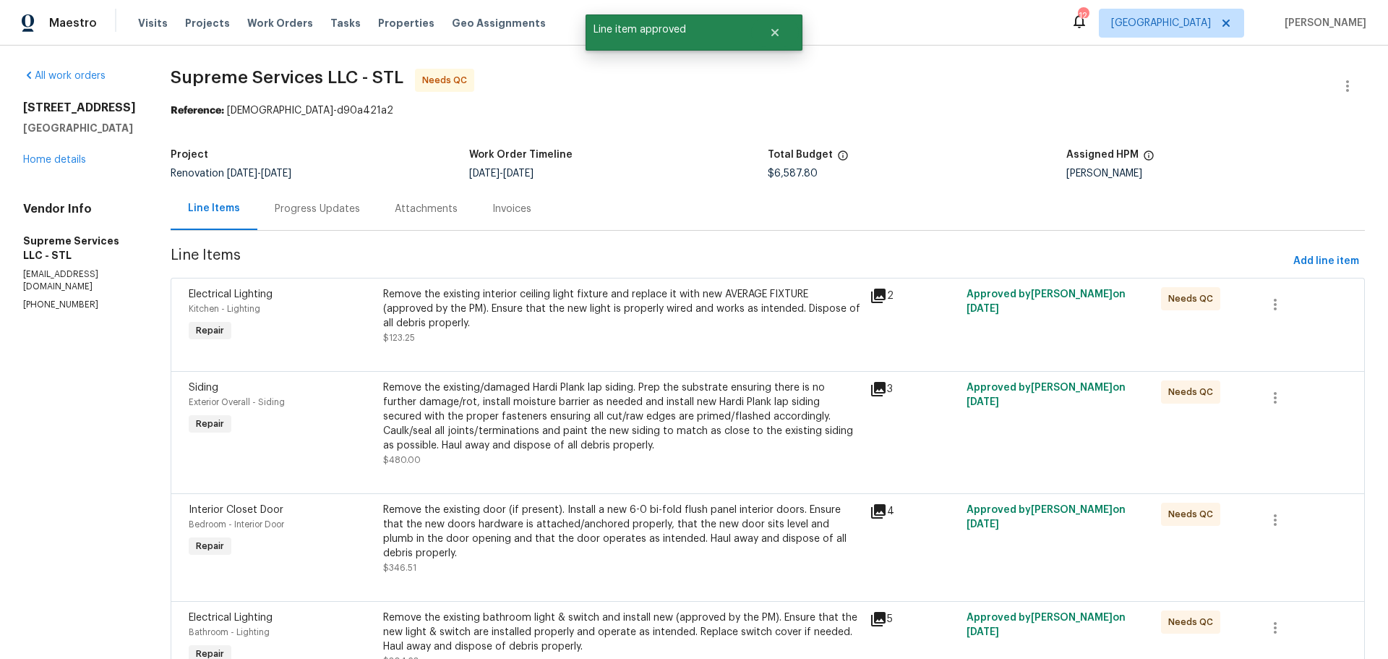
click at [664, 328] on div "Remove the existing interior ceiling light fixture and replace it with new AVER…" at bounding box center [622, 308] width 478 height 43
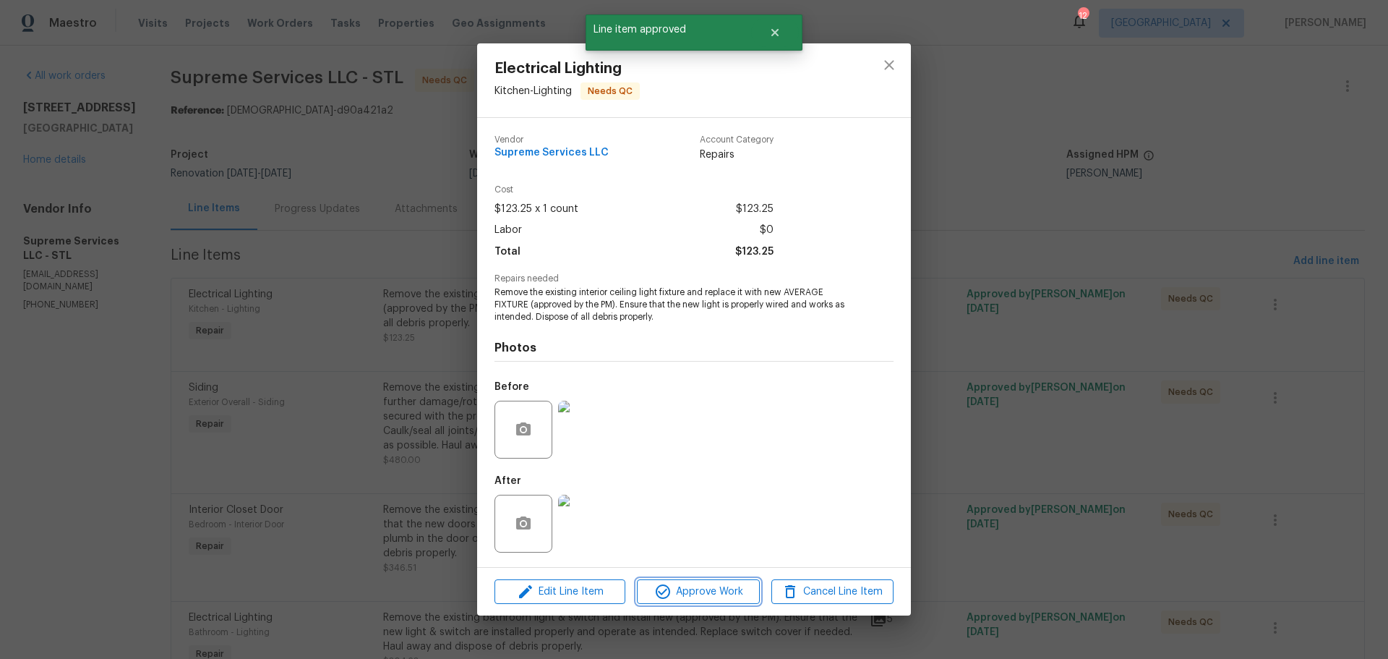
click at [711, 593] on span "Approve Work" at bounding box center [697, 592] width 113 height 18
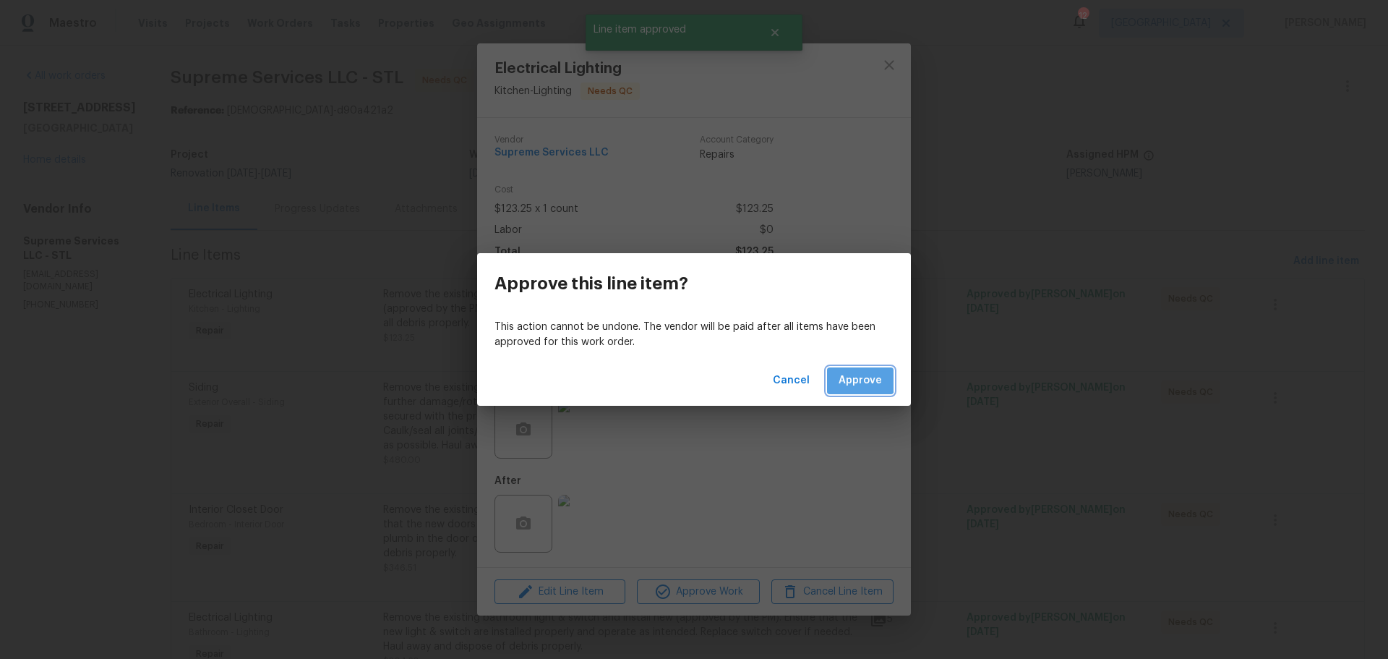
click at [846, 374] on span "Approve" at bounding box center [860, 381] width 43 height 18
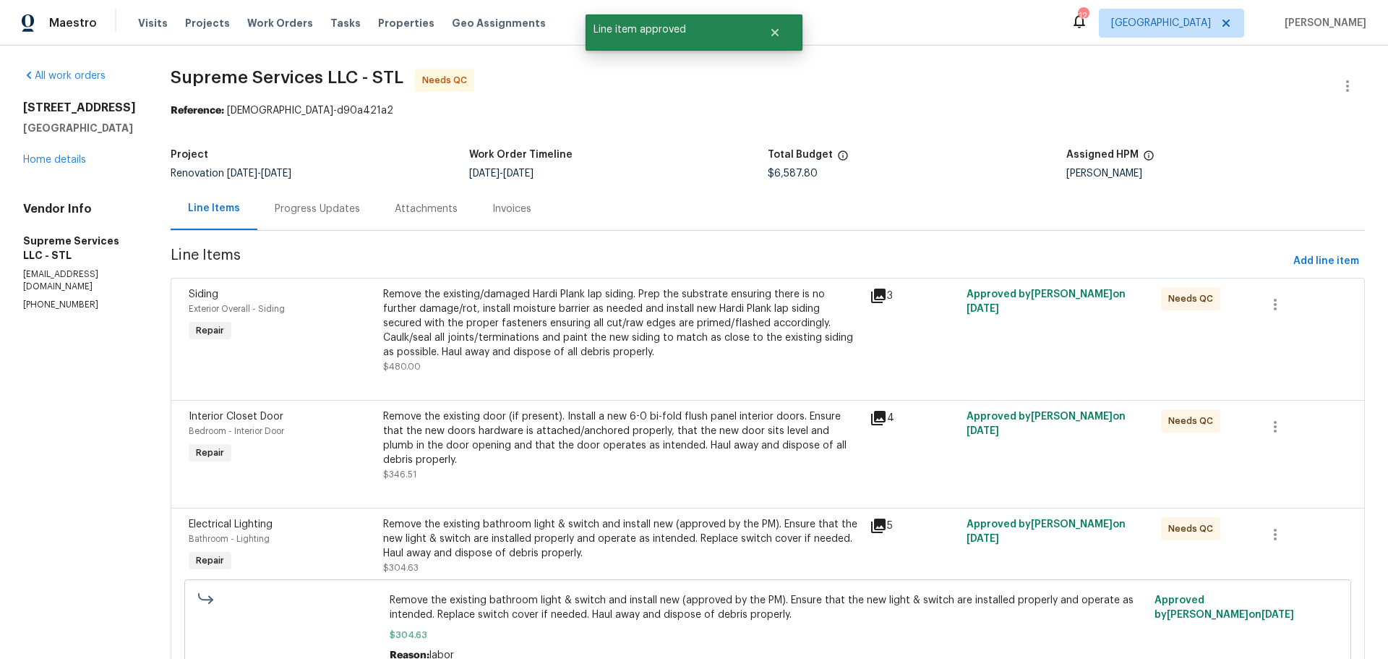
click at [612, 346] on div "Remove the existing/damaged Hardi Plank lap siding. Prep the substrate ensuring…" at bounding box center [622, 323] width 478 height 72
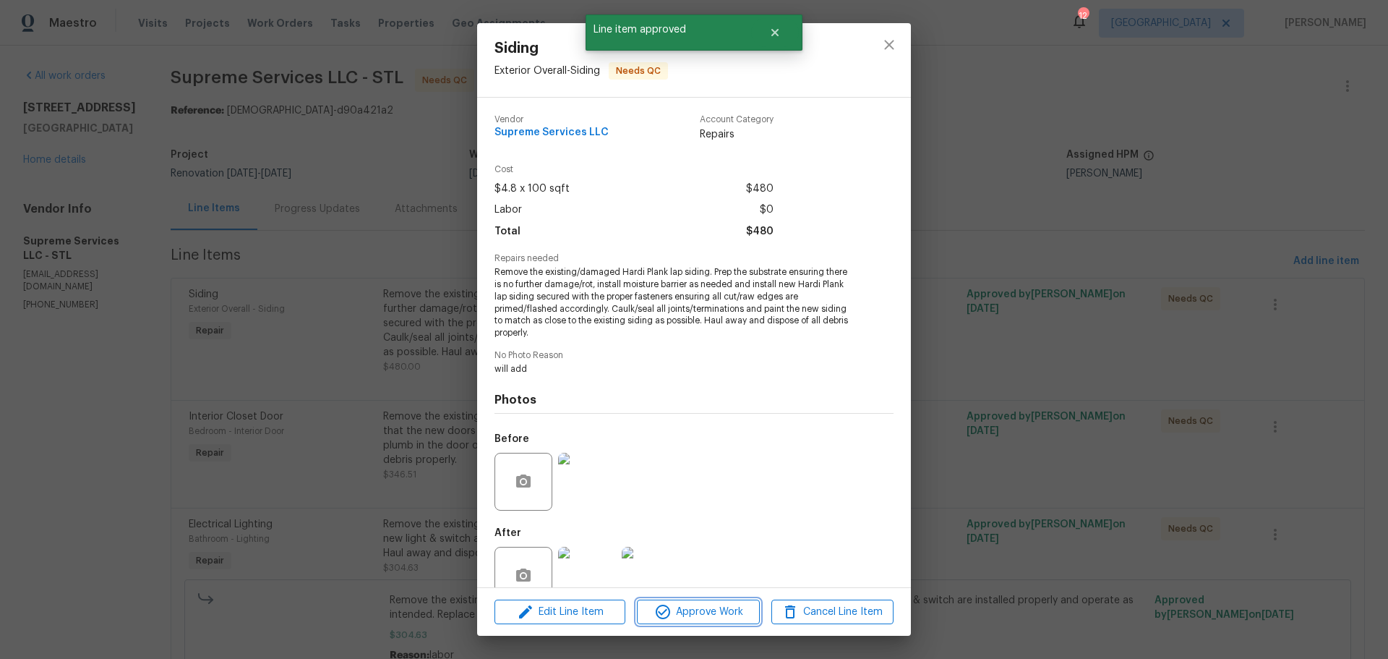
click at [705, 612] on span "Approve Work" at bounding box center [697, 612] width 113 height 18
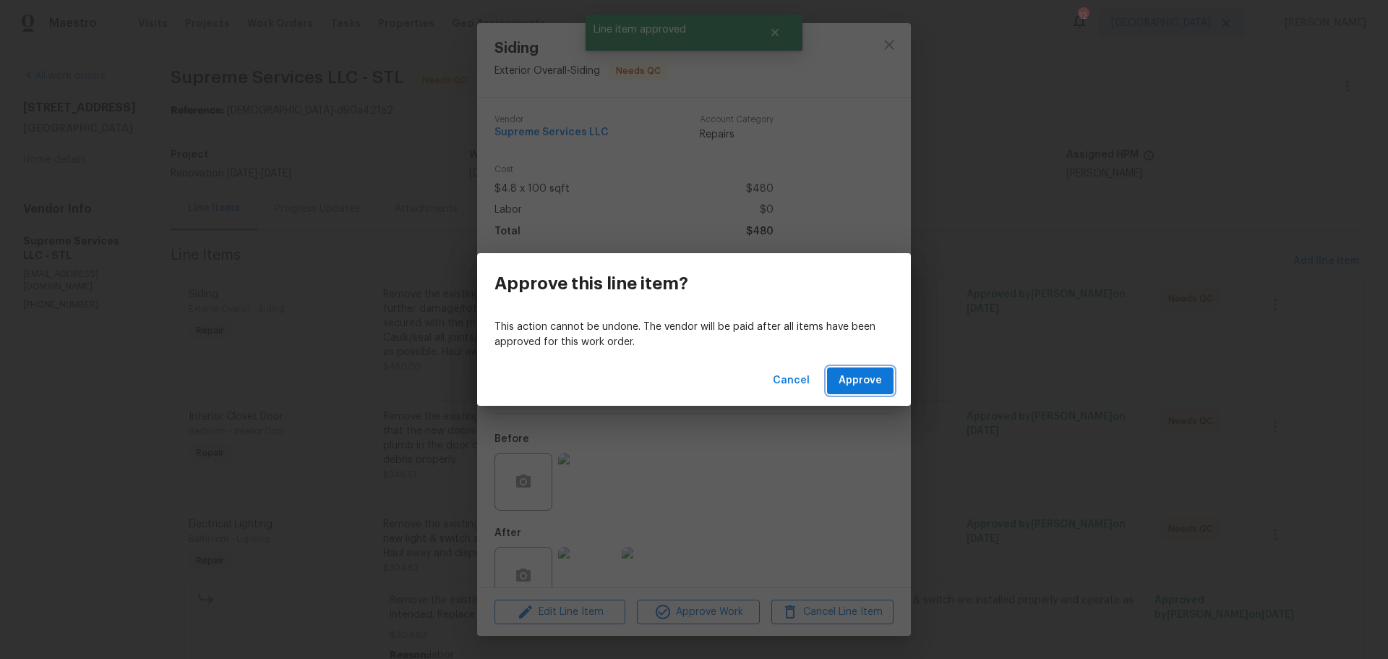
click at [844, 387] on span "Approve" at bounding box center [860, 381] width 43 height 18
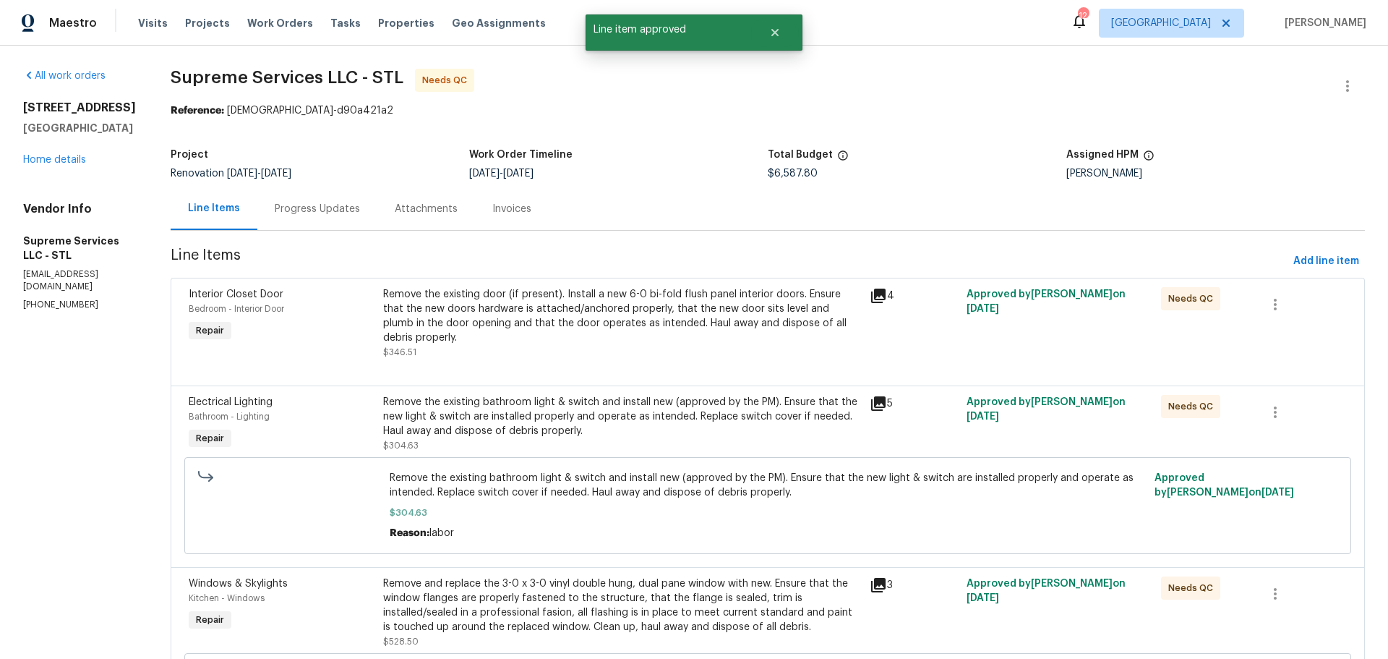
click at [581, 356] on div "Remove the existing door (if present). Install a new 6-0 bi-fold flush panel in…" at bounding box center [622, 323] width 478 height 72
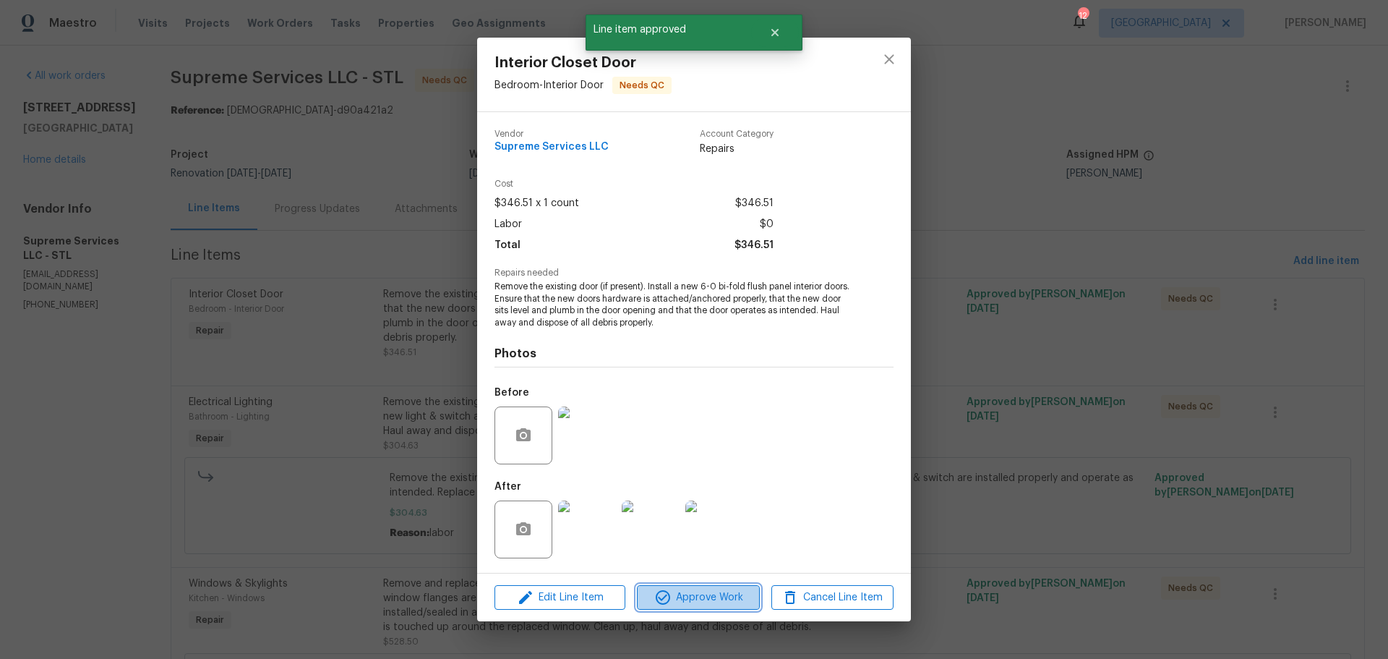
click at [674, 592] on span "Approve Work" at bounding box center [697, 597] width 113 height 18
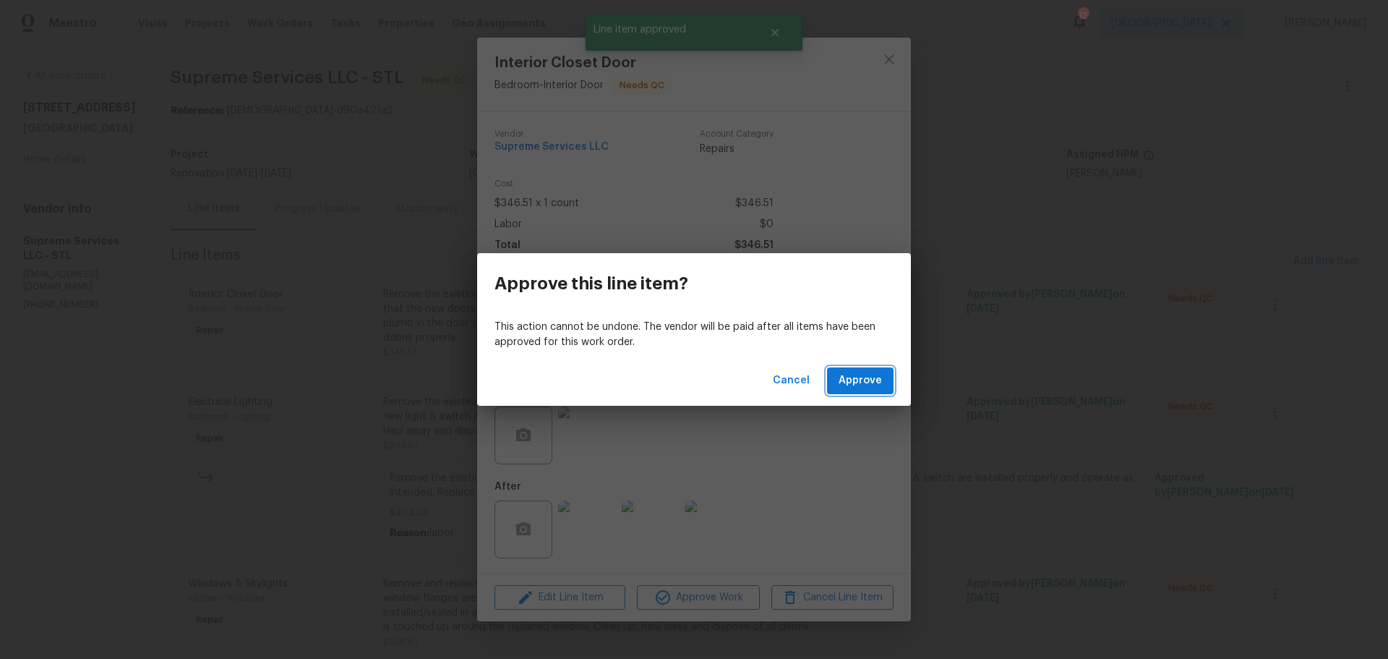
click at [837, 384] on button "Approve" at bounding box center [860, 380] width 67 height 27
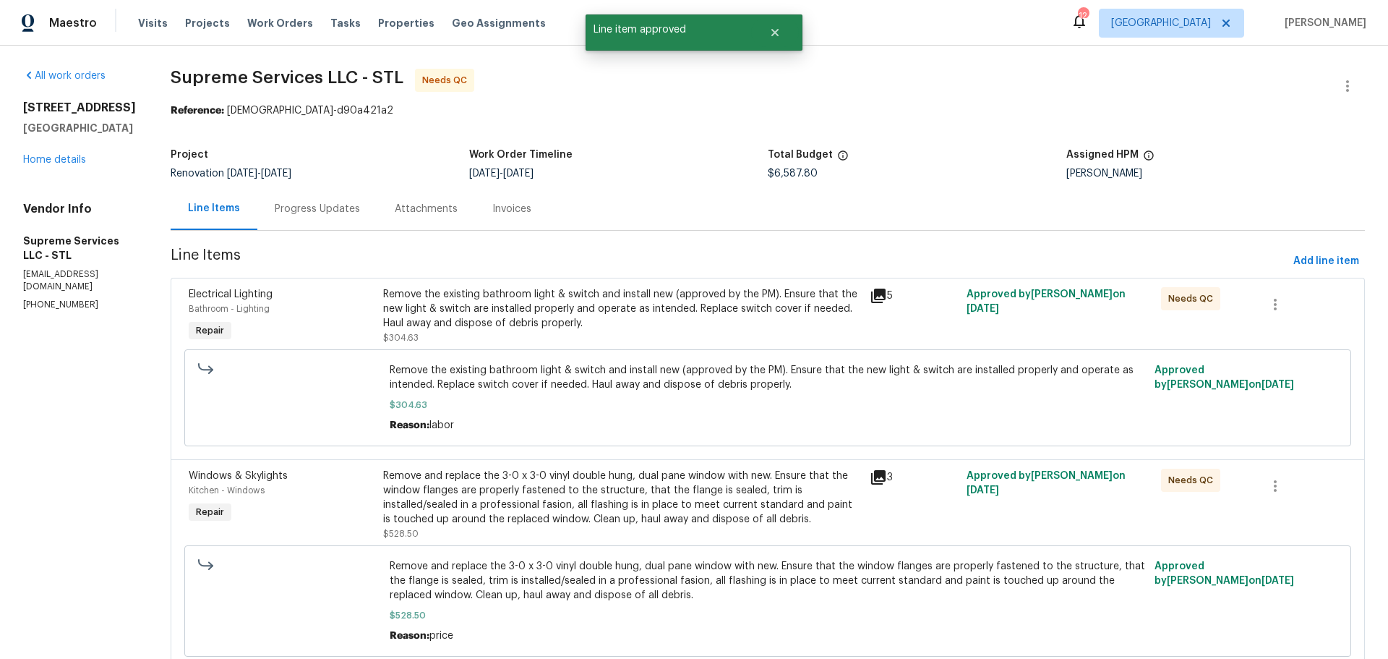
click at [646, 329] on div "Remove the existing bathroom light & switch and install new (approved by the PM…" at bounding box center [622, 308] width 478 height 43
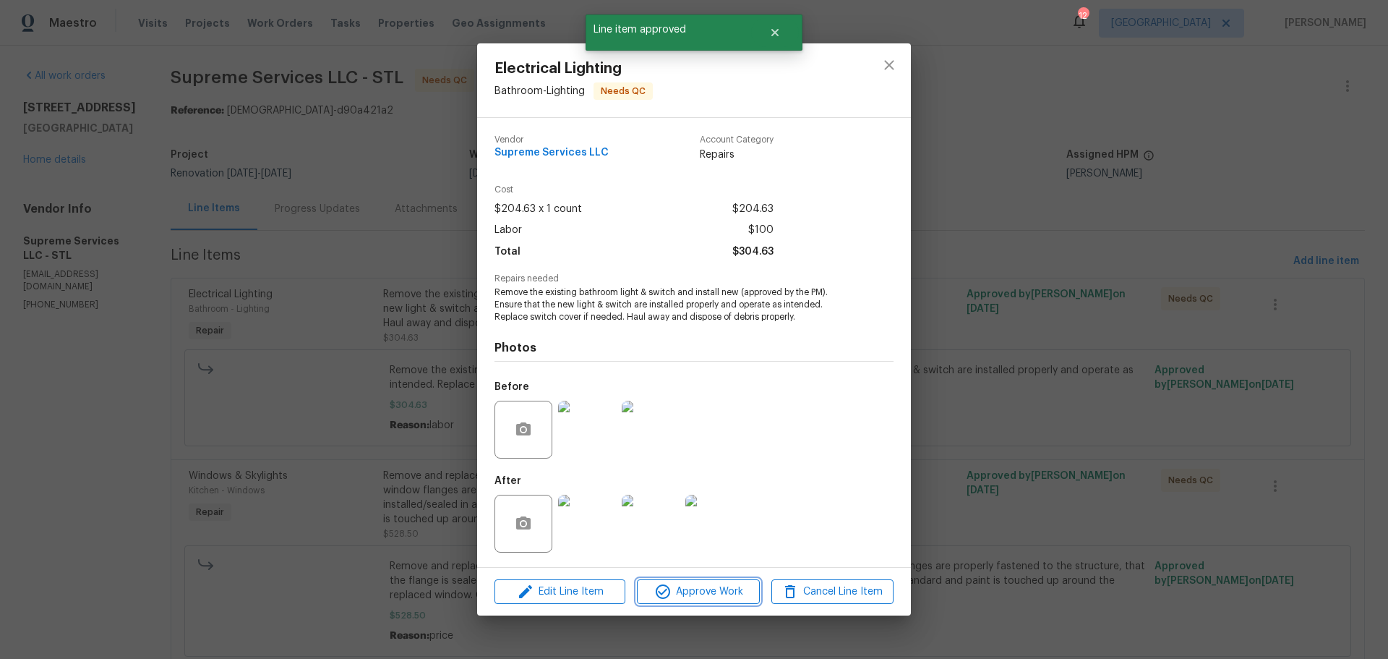
click at [718, 599] on span "Approve Work" at bounding box center [697, 592] width 113 height 18
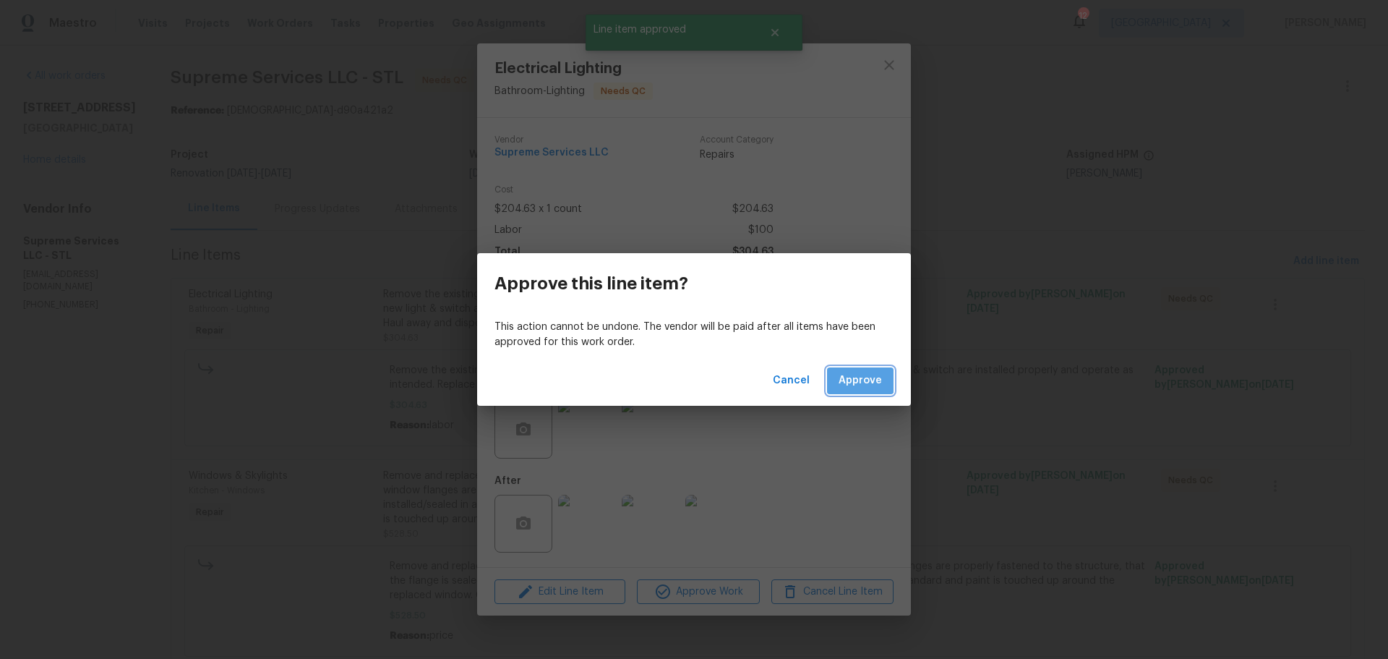
click at [844, 374] on span "Approve" at bounding box center [860, 381] width 43 height 18
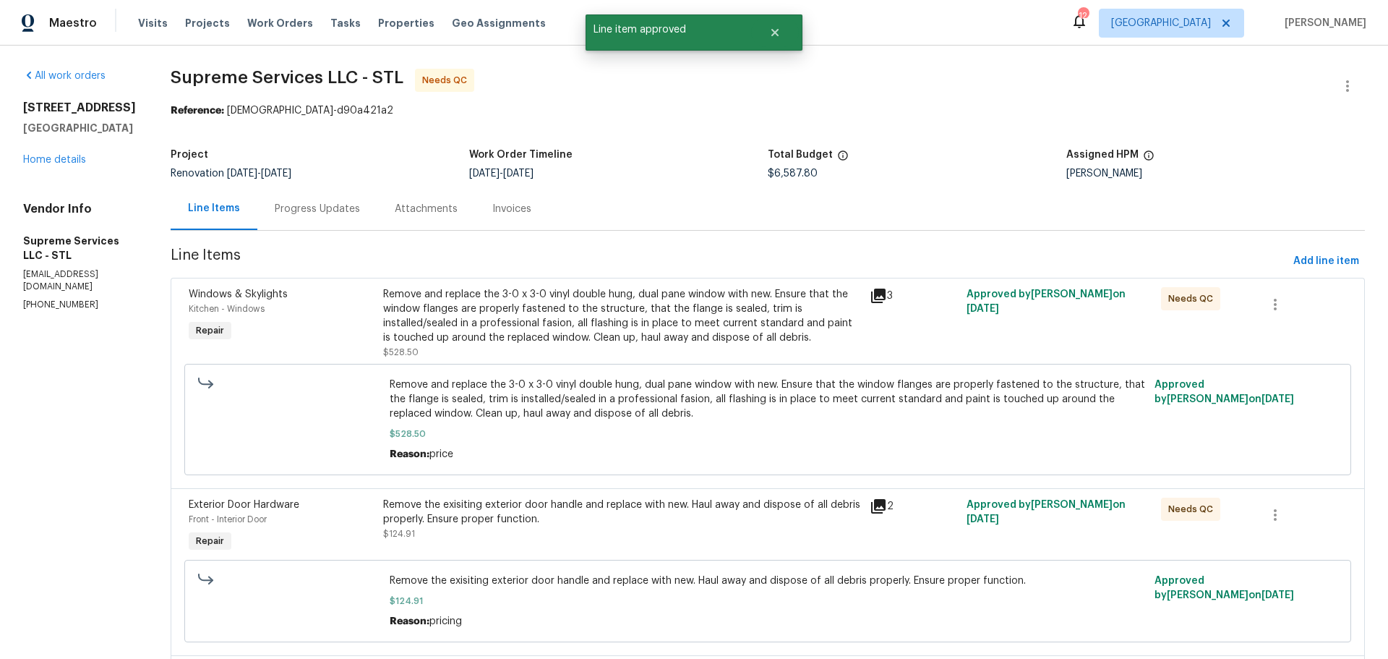
click at [625, 327] on div "Remove and replace the 3-0 x 3-0 vinyl double hung, dual pane window with new. …" at bounding box center [622, 316] width 478 height 58
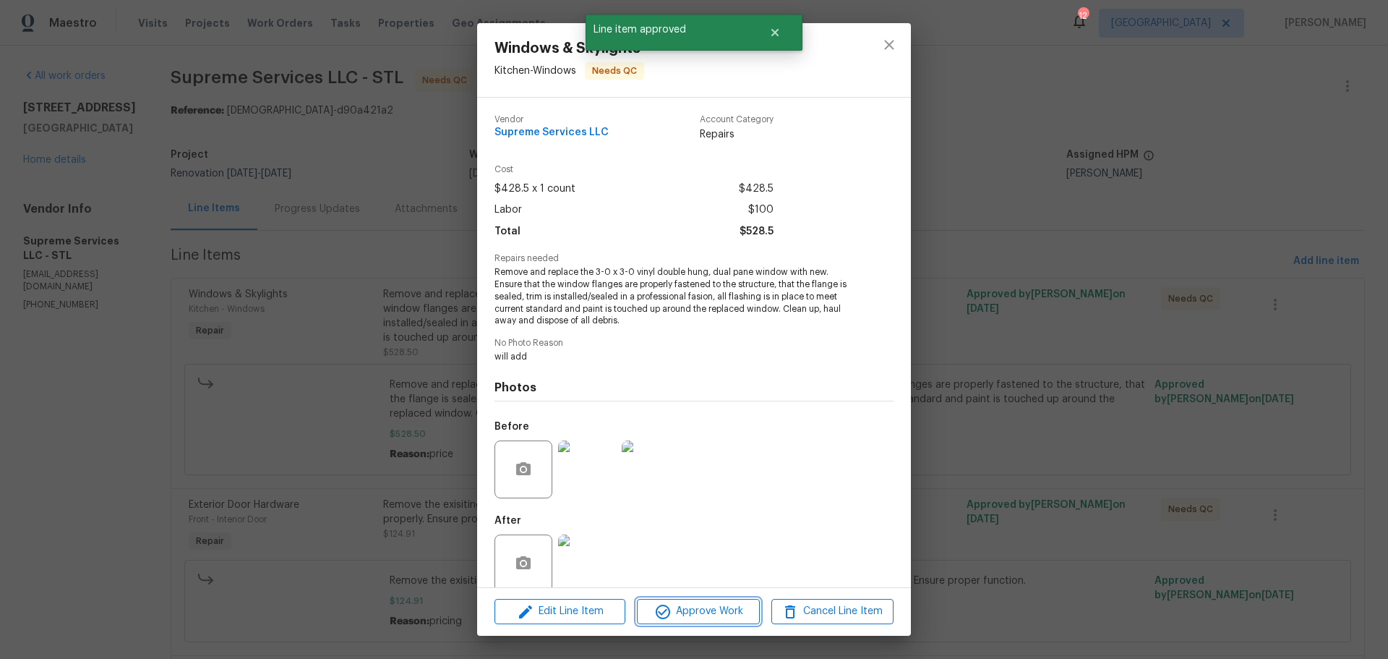
click at [689, 620] on button "Approve Work" at bounding box center [698, 611] width 122 height 25
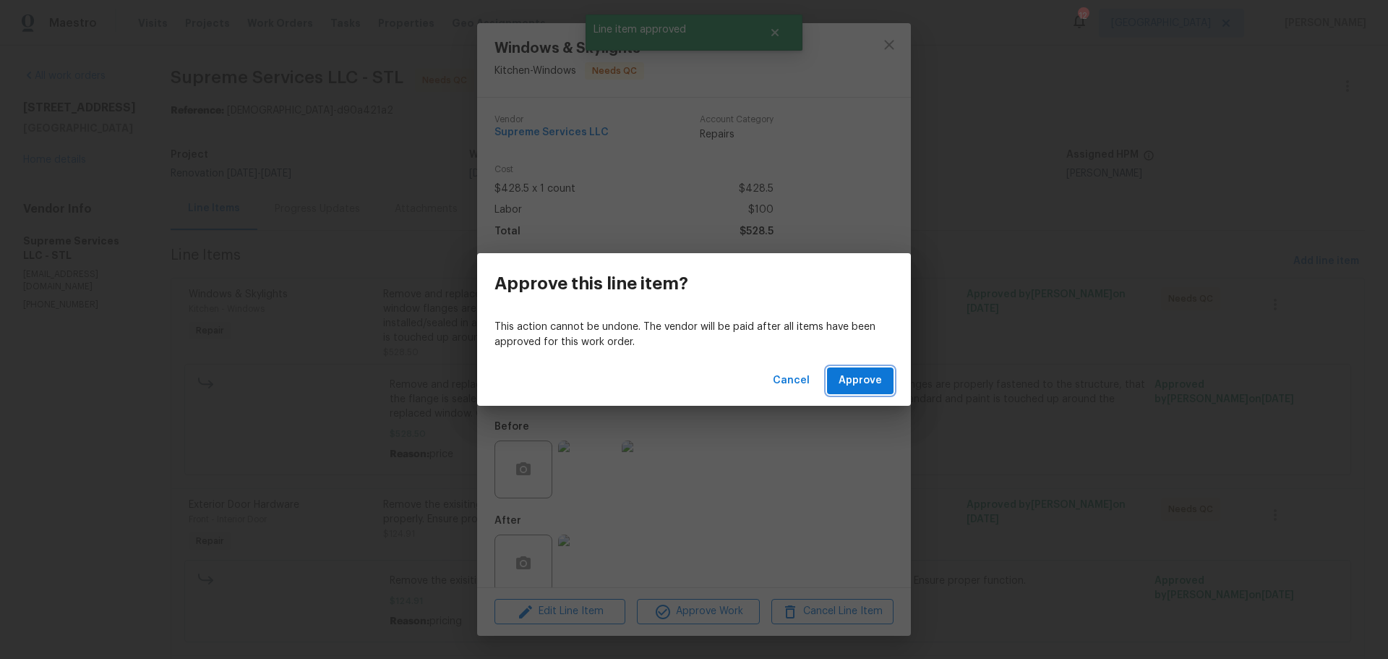
click at [847, 390] on button "Approve" at bounding box center [860, 380] width 67 height 27
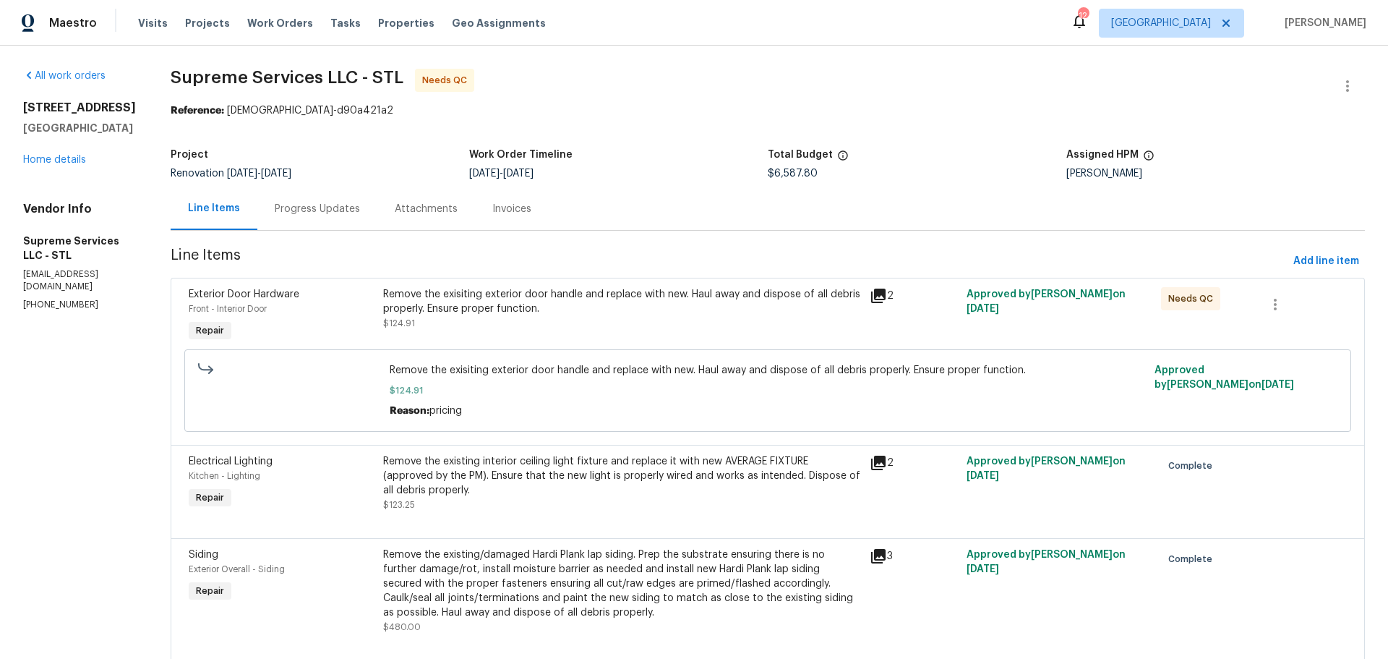
click at [300, 206] on div "Progress Updates" at bounding box center [317, 209] width 85 height 14
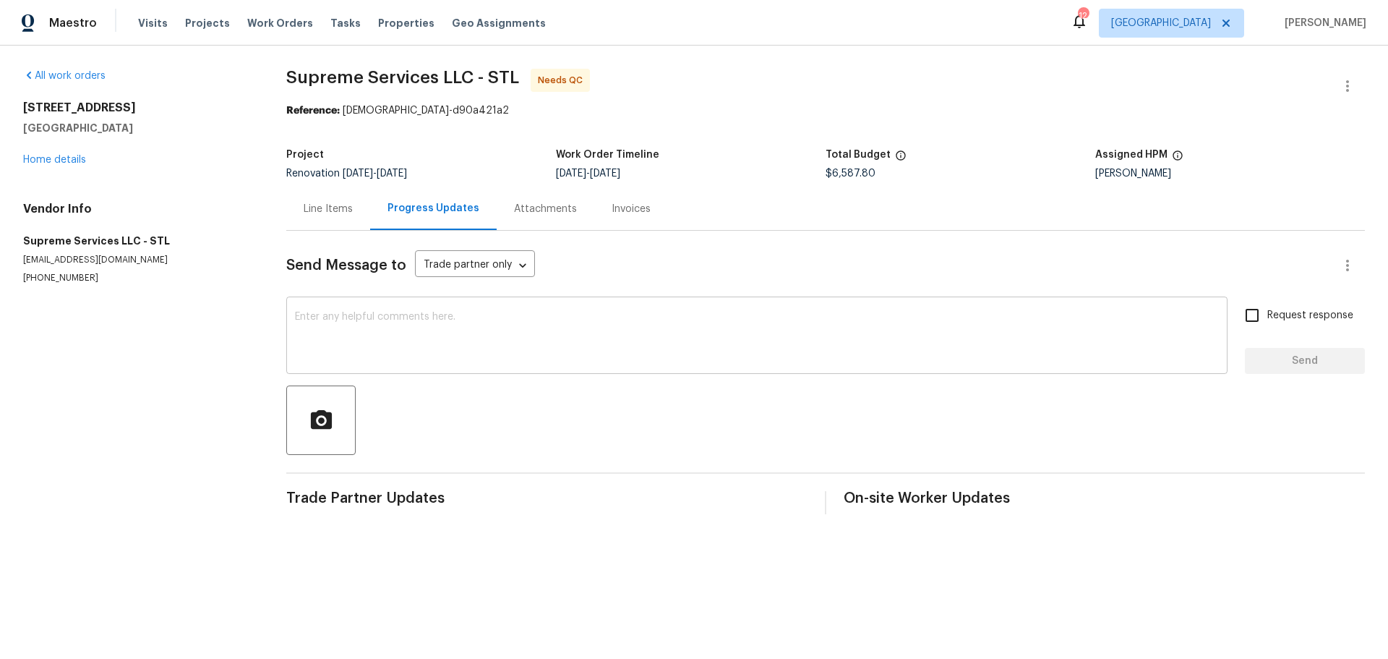
click at [378, 327] on textarea at bounding box center [757, 337] width 924 height 51
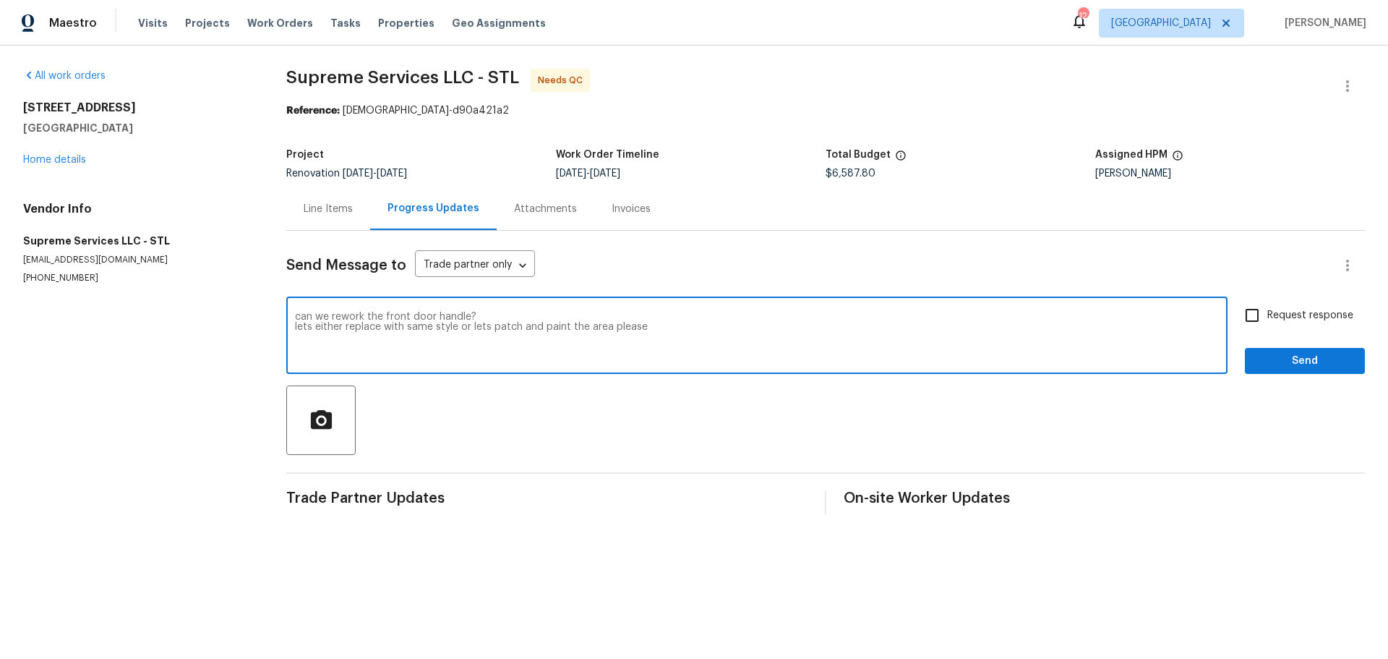
type textarea "can we rework the front door handle? lets either replace with same style or let…"
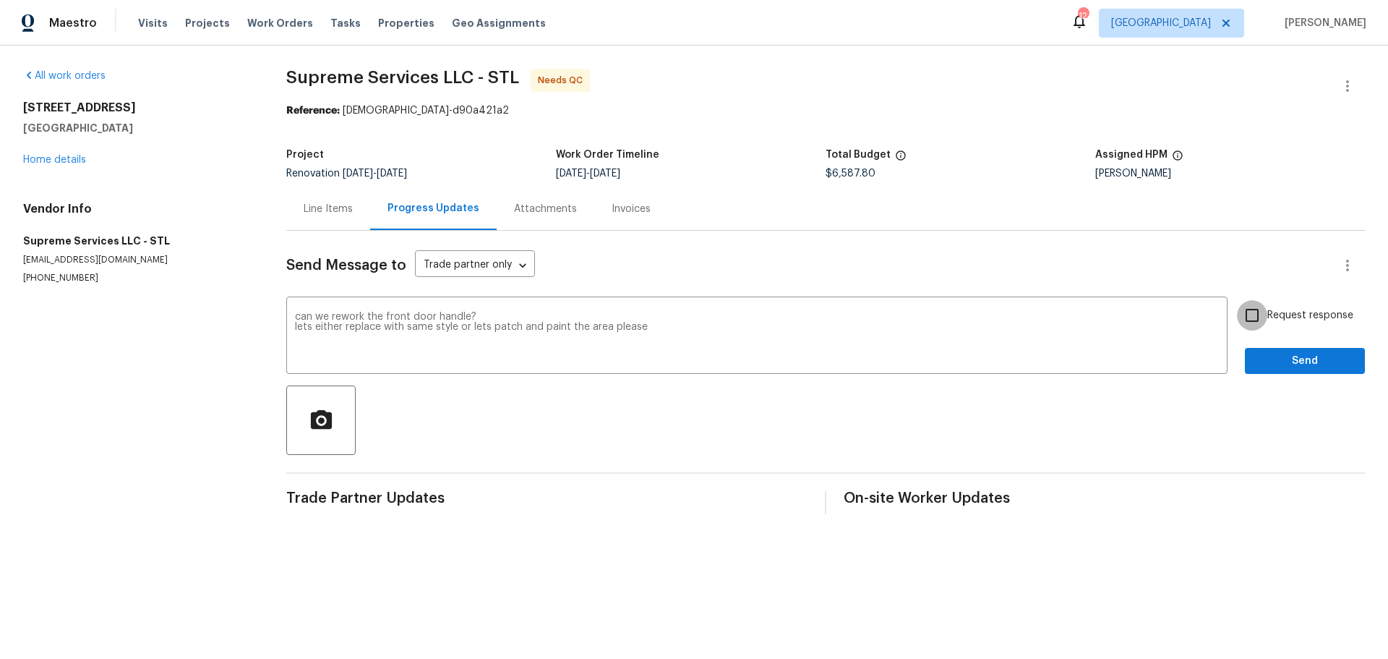
click at [1248, 317] on input "Request response" at bounding box center [1252, 315] width 30 height 30
checkbox input "true"
click at [1280, 364] on span "Send" at bounding box center [1304, 361] width 97 height 18
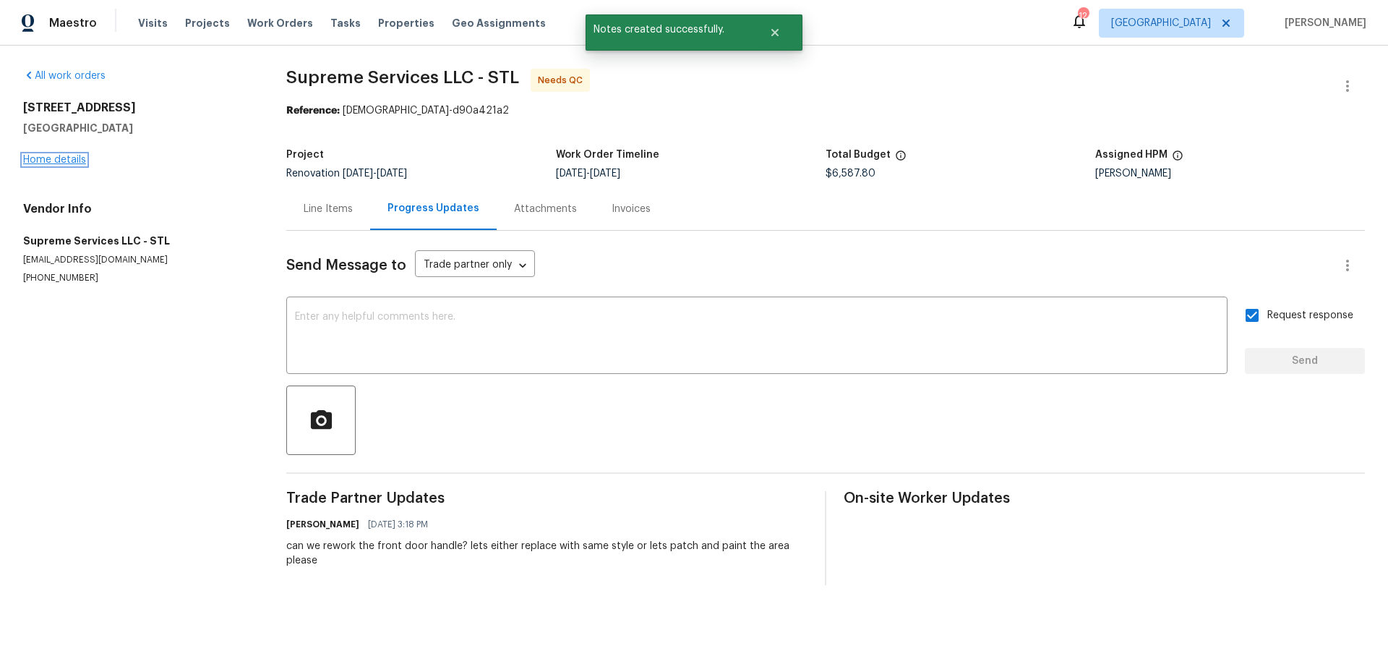
click at [47, 160] on link "Home details" at bounding box center [54, 160] width 63 height 10
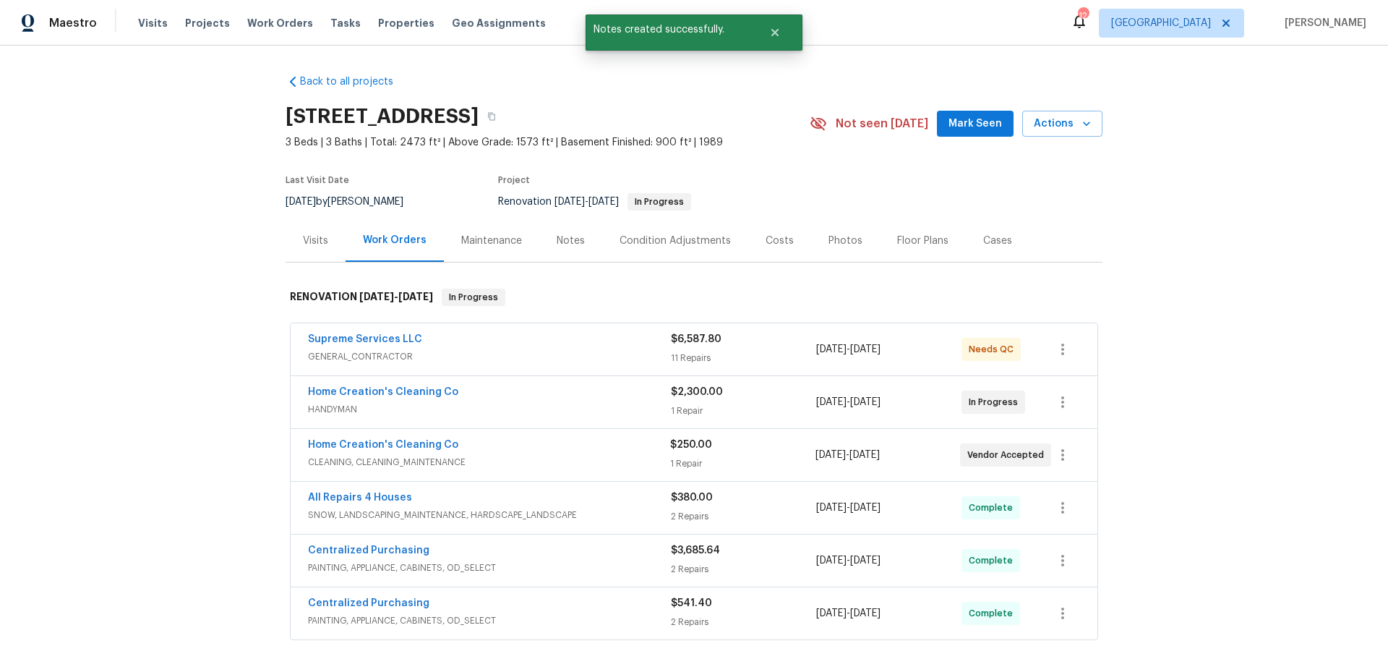
click at [371, 15] on div "Visits Projects Work Orders Tasks Properties Geo Assignments" at bounding box center [350, 23] width 425 height 29
click at [378, 19] on span "Properties" at bounding box center [406, 23] width 56 height 14
